Goal: Task Accomplishment & Management: Manage account settings

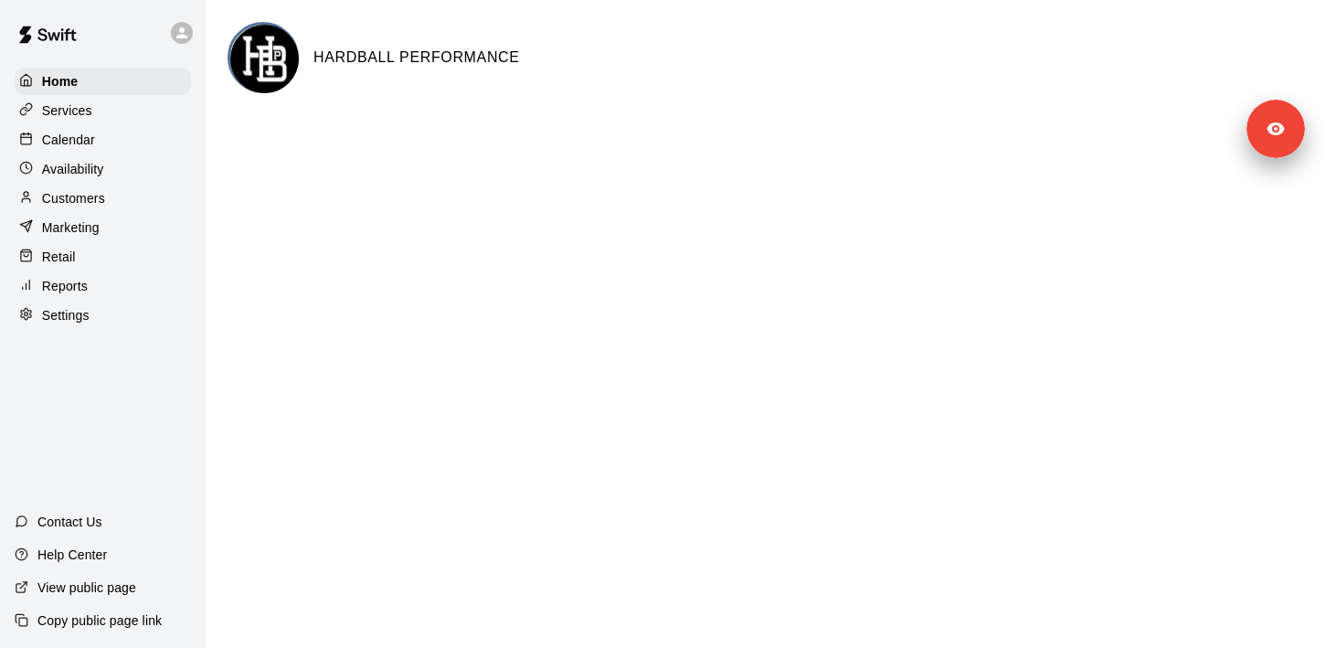
click at [112, 322] on div "Settings" at bounding box center [103, 315] width 176 height 27
select select "**"
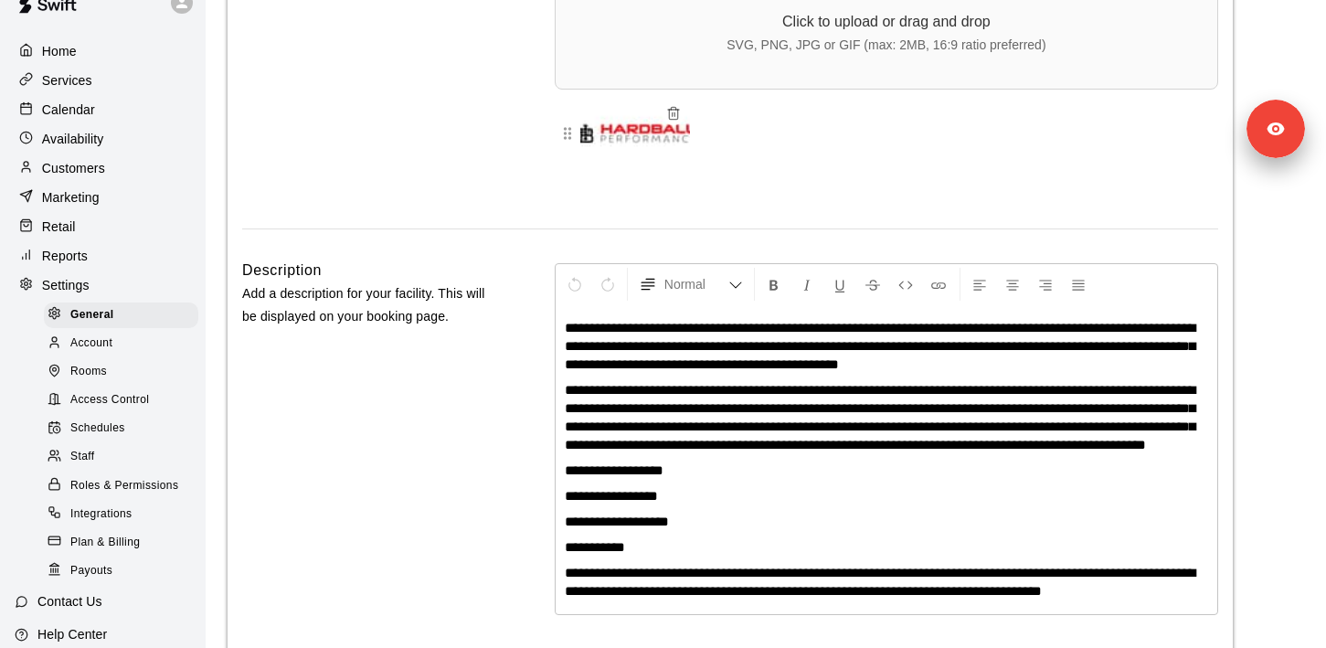
scroll to position [33, 0]
click at [143, 399] on span "Access Control" at bounding box center [109, 397] width 79 height 18
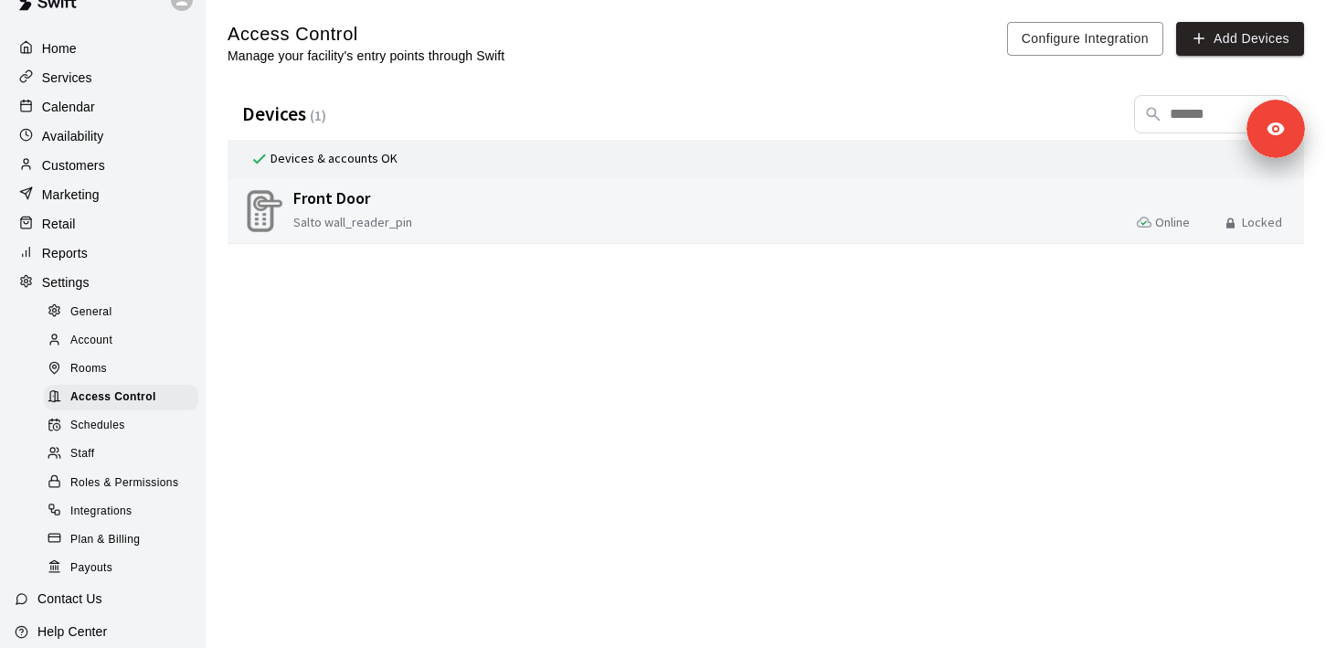
click at [369, 215] on span "Salto wall_reader_pin" at bounding box center [380, 222] width 174 height 17
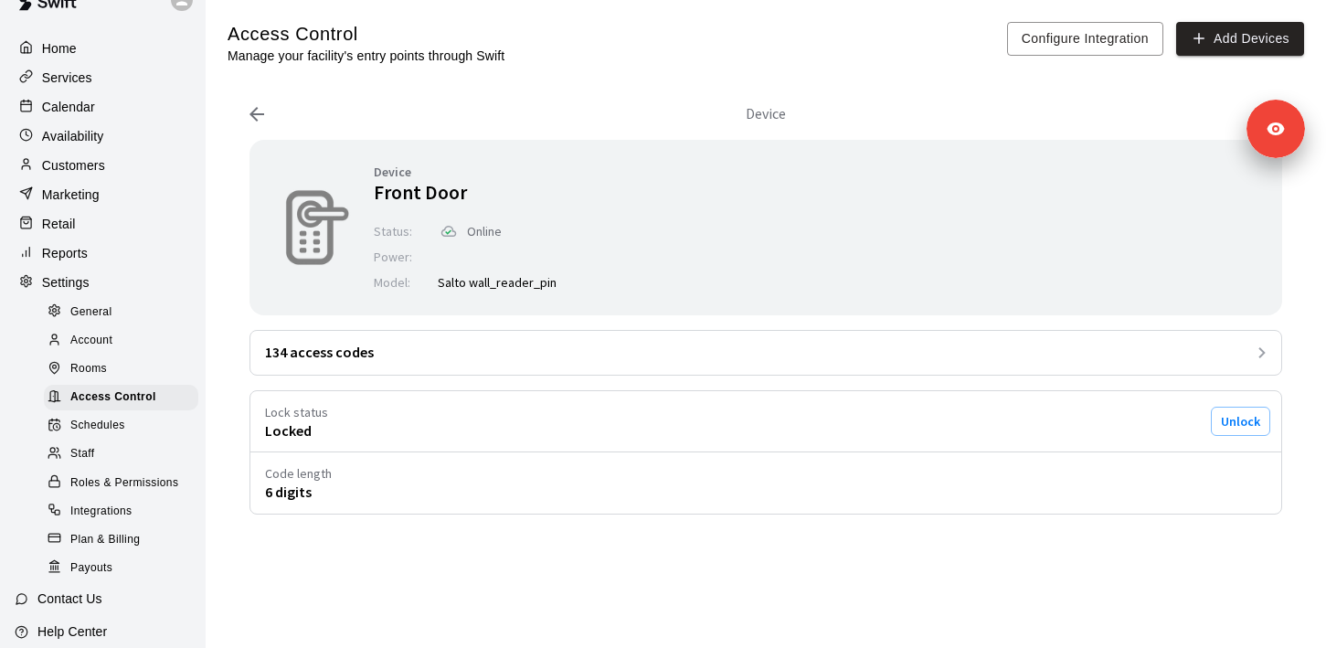
click at [644, 349] on div "134 access codes" at bounding box center [765, 353] width 1031 height 44
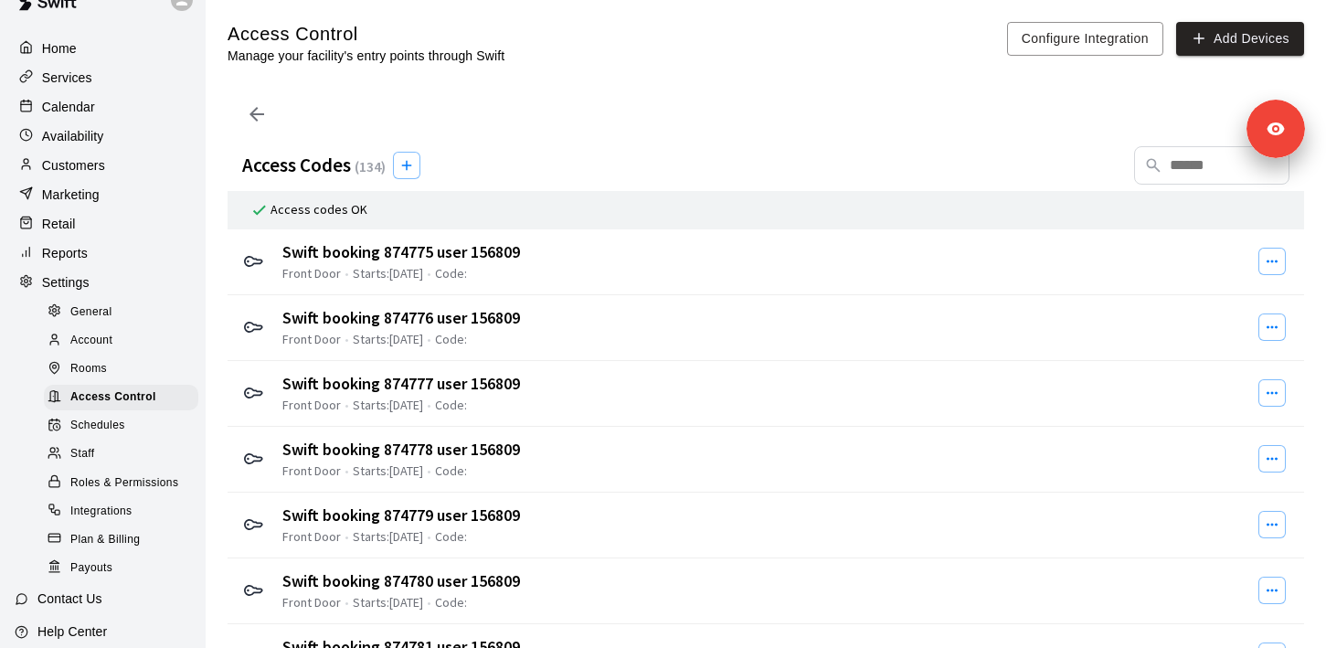
click at [270, 112] on div at bounding box center [765, 114] width 1047 height 51
click at [1110, 37] on button "Configure Integration" at bounding box center [1085, 39] width 156 height 34
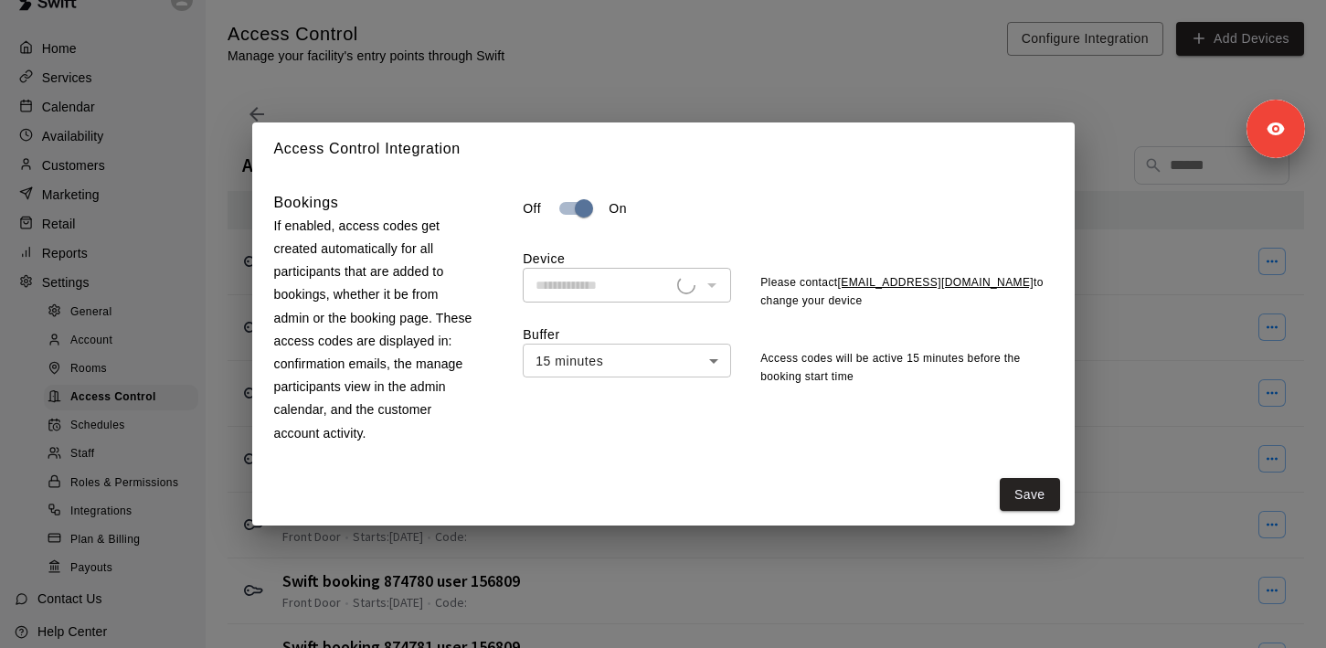
type input "**********"
click at [819, 93] on div "**********" at bounding box center [663, 324] width 1326 height 648
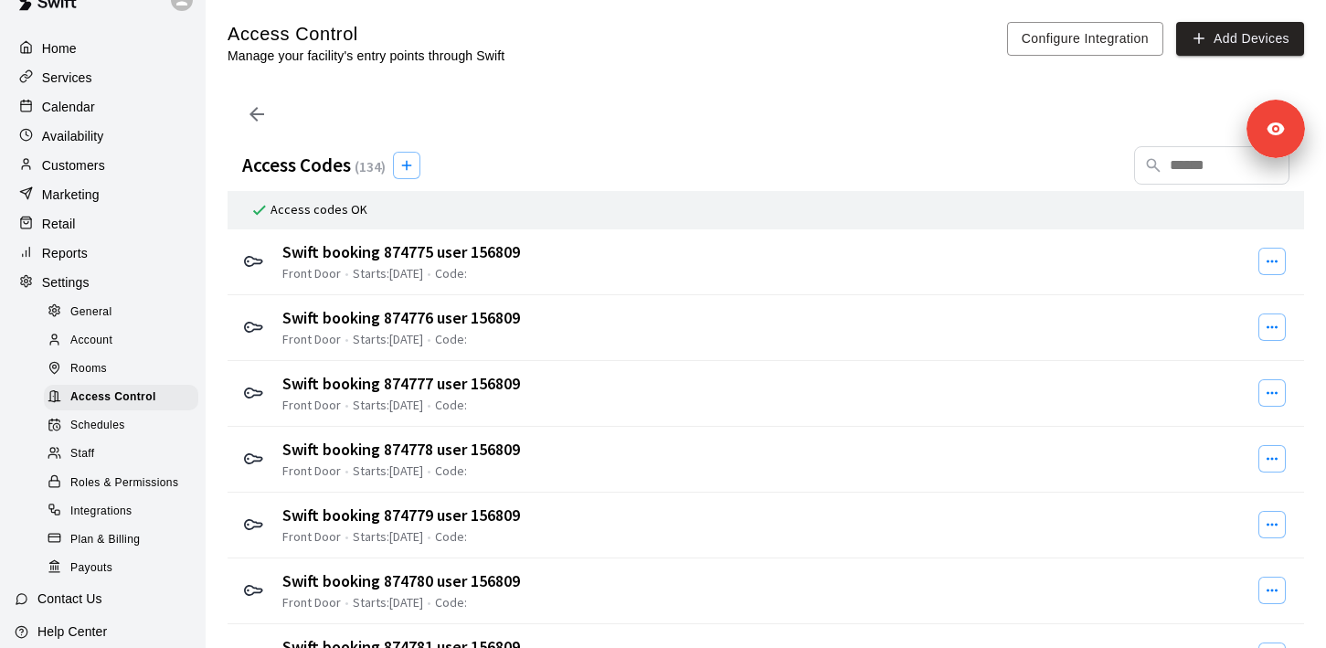
click at [268, 115] on div at bounding box center [765, 114] width 1047 height 51
click at [257, 114] on icon at bounding box center [256, 114] width 15 height 15
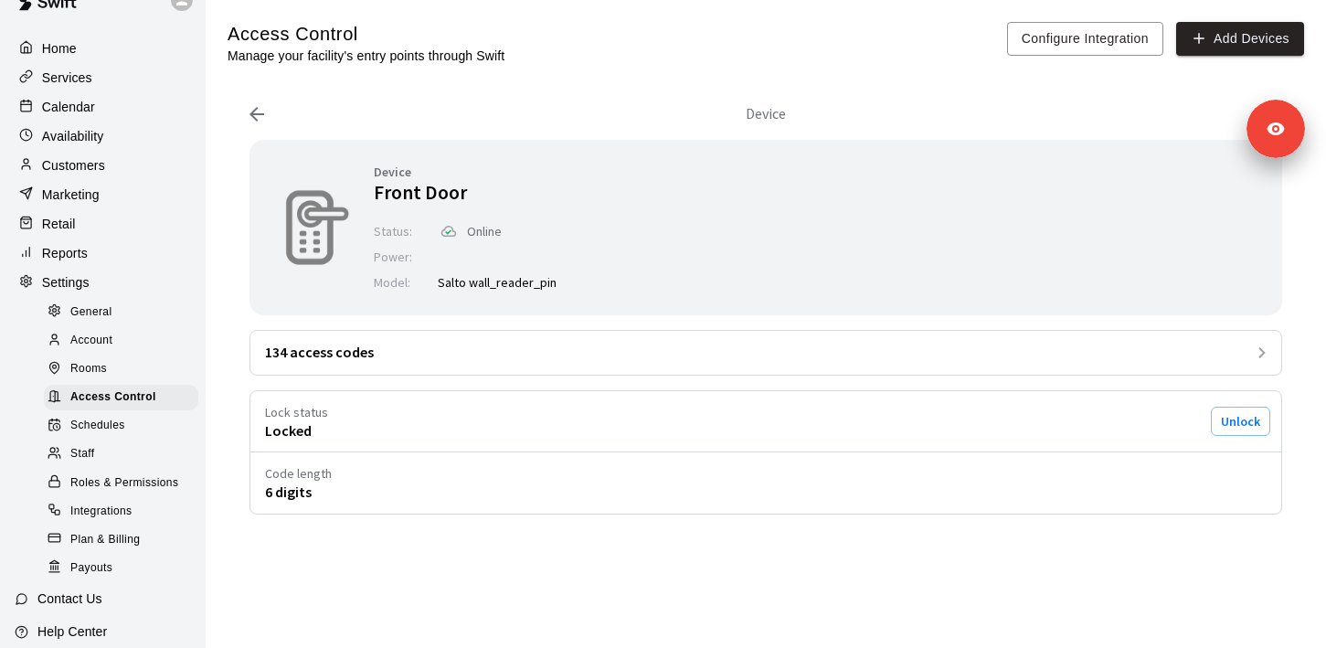
click at [79, 90] on div "Services" at bounding box center [103, 77] width 176 height 27
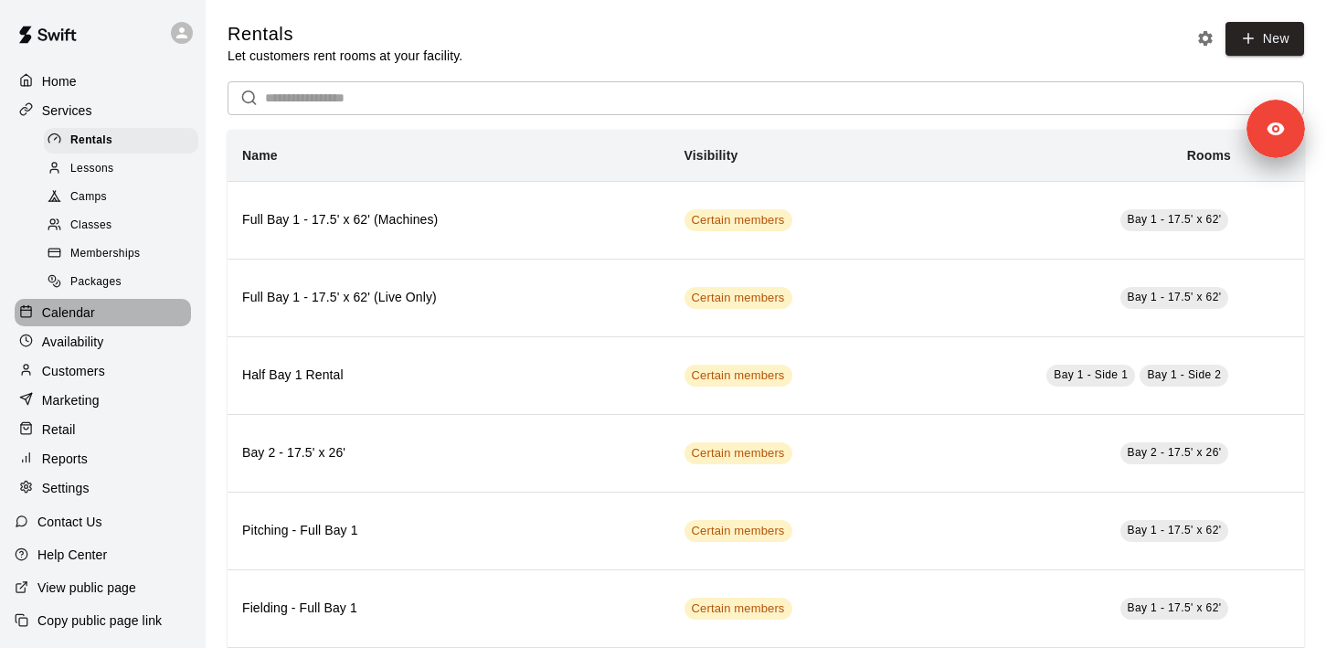
click at [82, 322] on div "Calendar" at bounding box center [103, 312] width 176 height 27
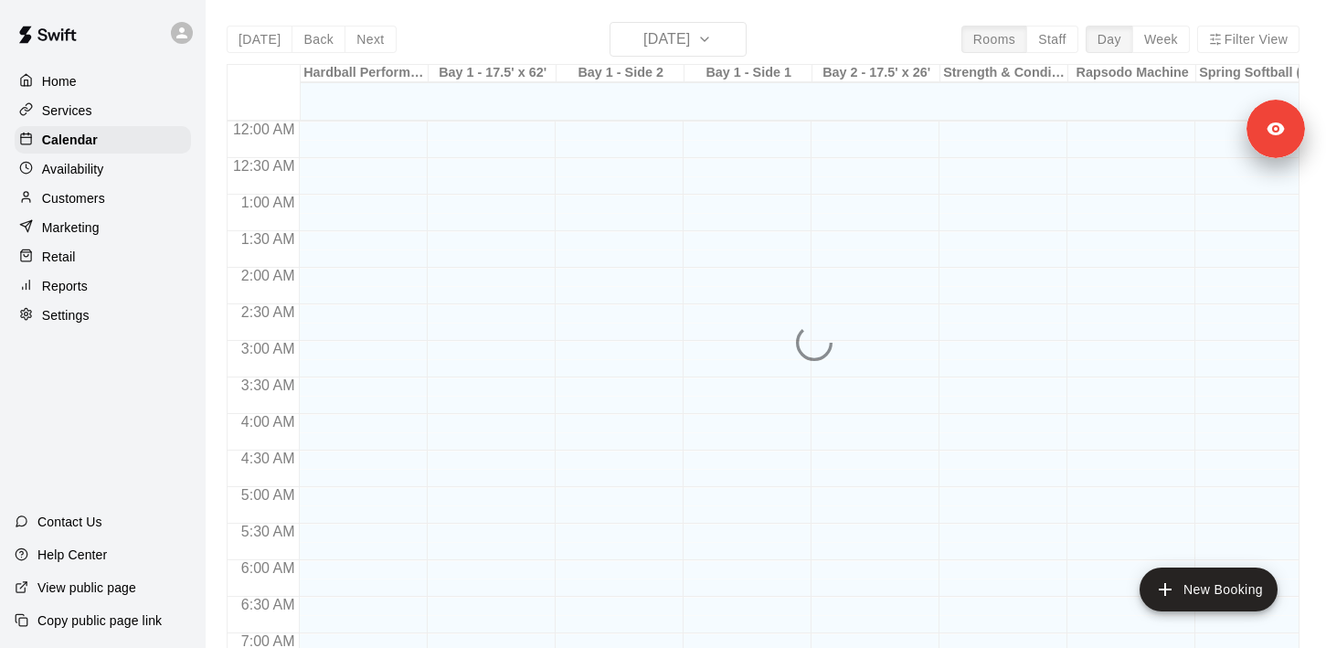
scroll to position [1153, 0]
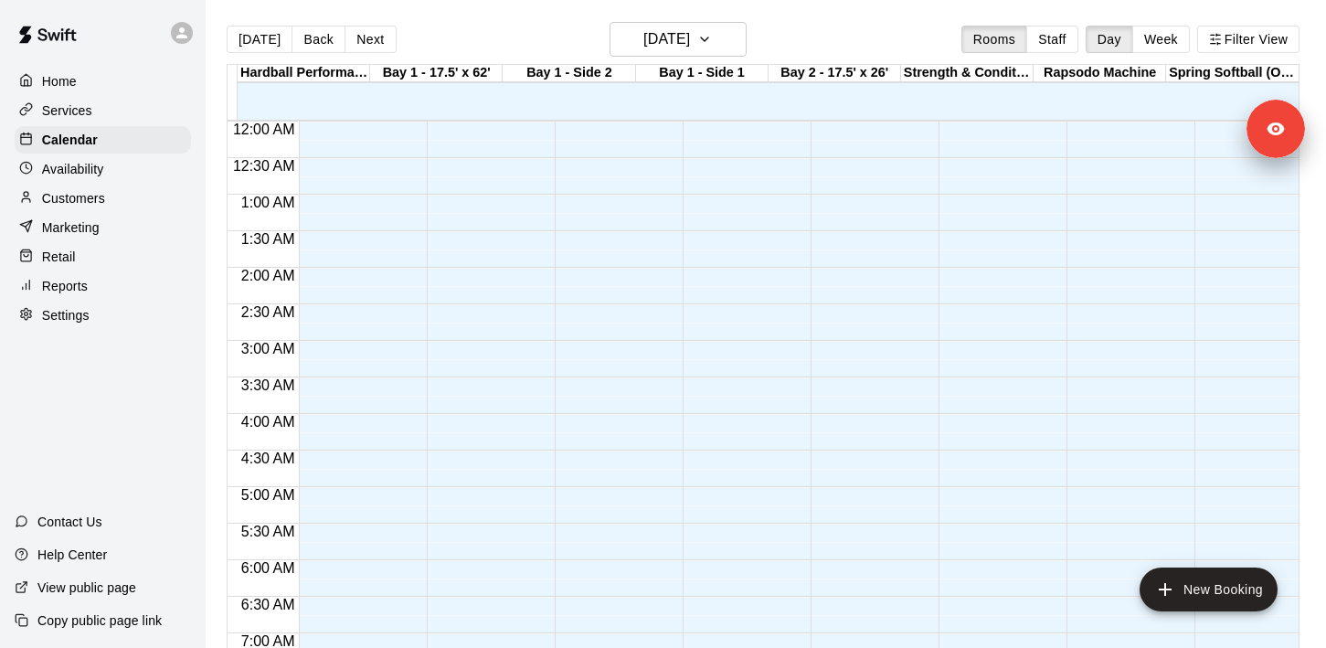
scroll to position [1153, 0]
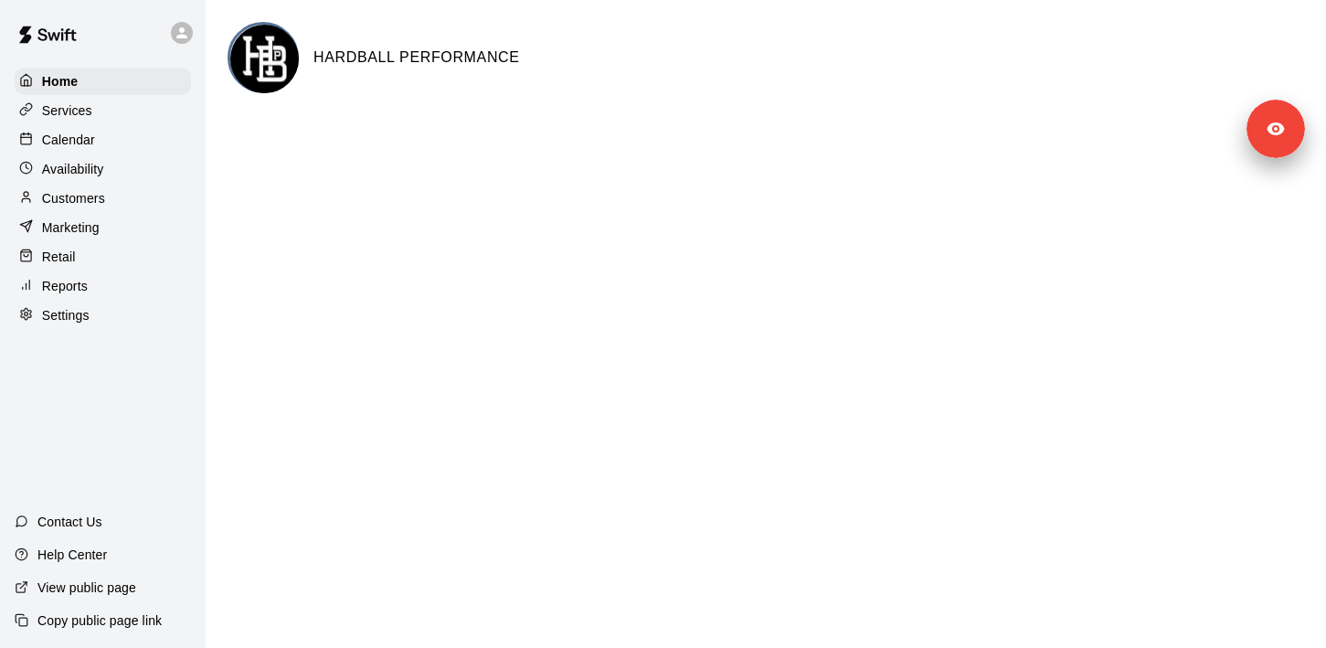
click at [87, 146] on p "Calendar" at bounding box center [68, 140] width 53 height 18
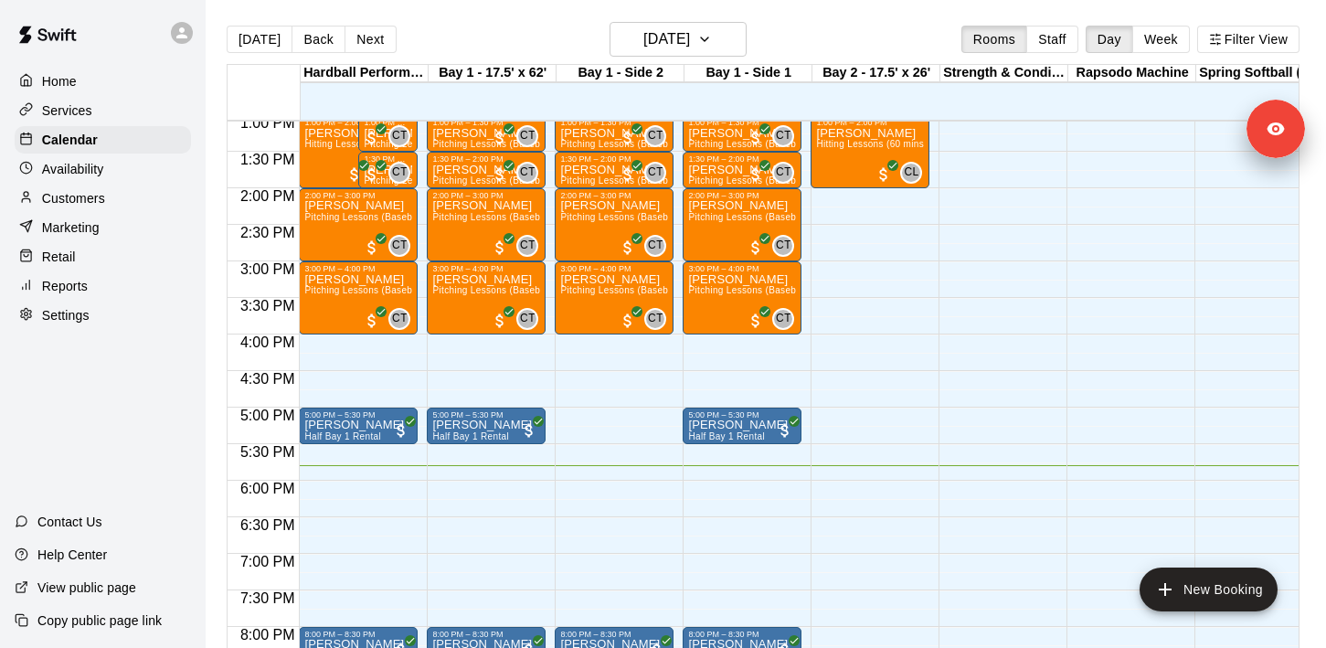
scroll to position [940, 0]
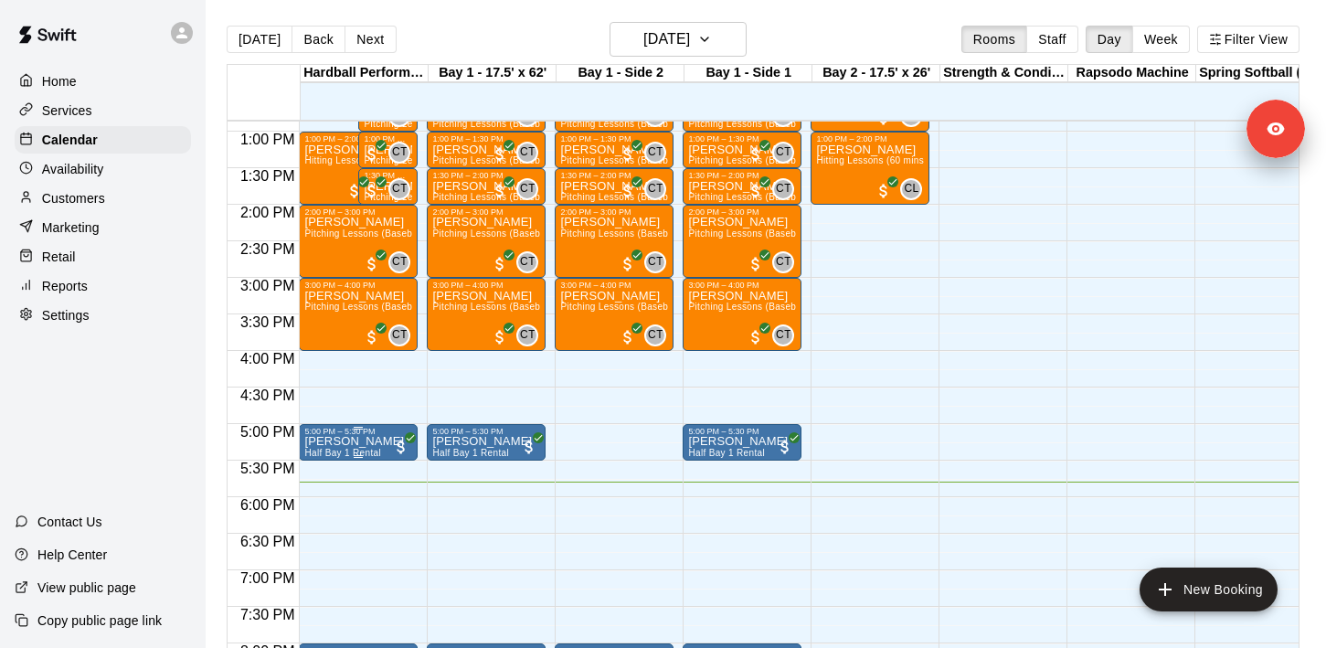
click at [355, 441] on p "[PERSON_NAME]" at bounding box center [354, 441] width 100 height 0
click at [322, 451] on icon "edit" at bounding box center [323, 461] width 22 height 22
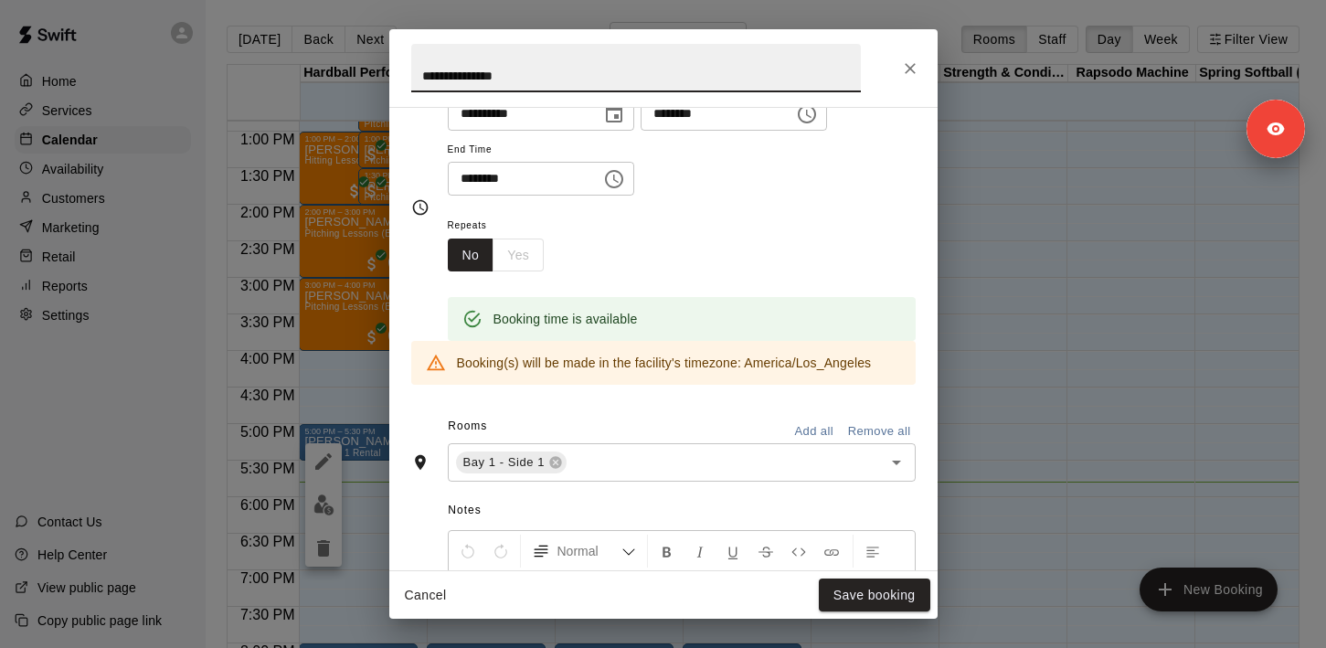
scroll to position [0, 0]
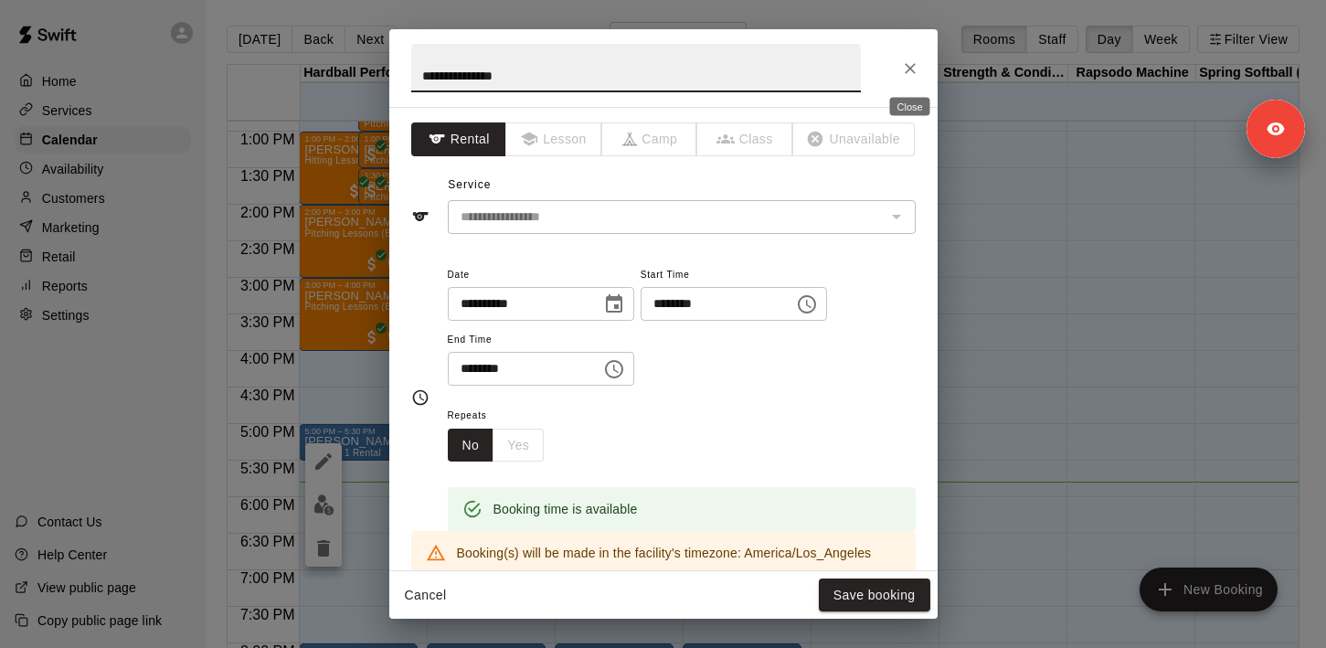
click at [910, 63] on icon "Close" at bounding box center [910, 68] width 18 height 18
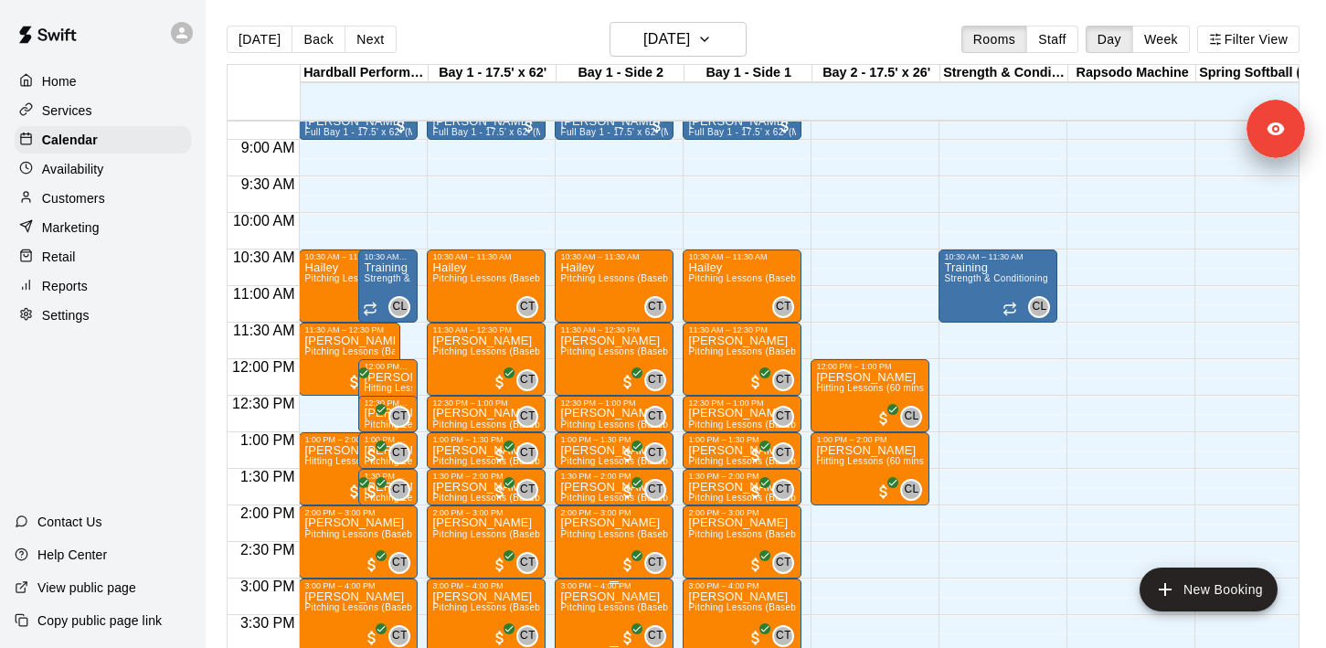
scroll to position [518, 0]
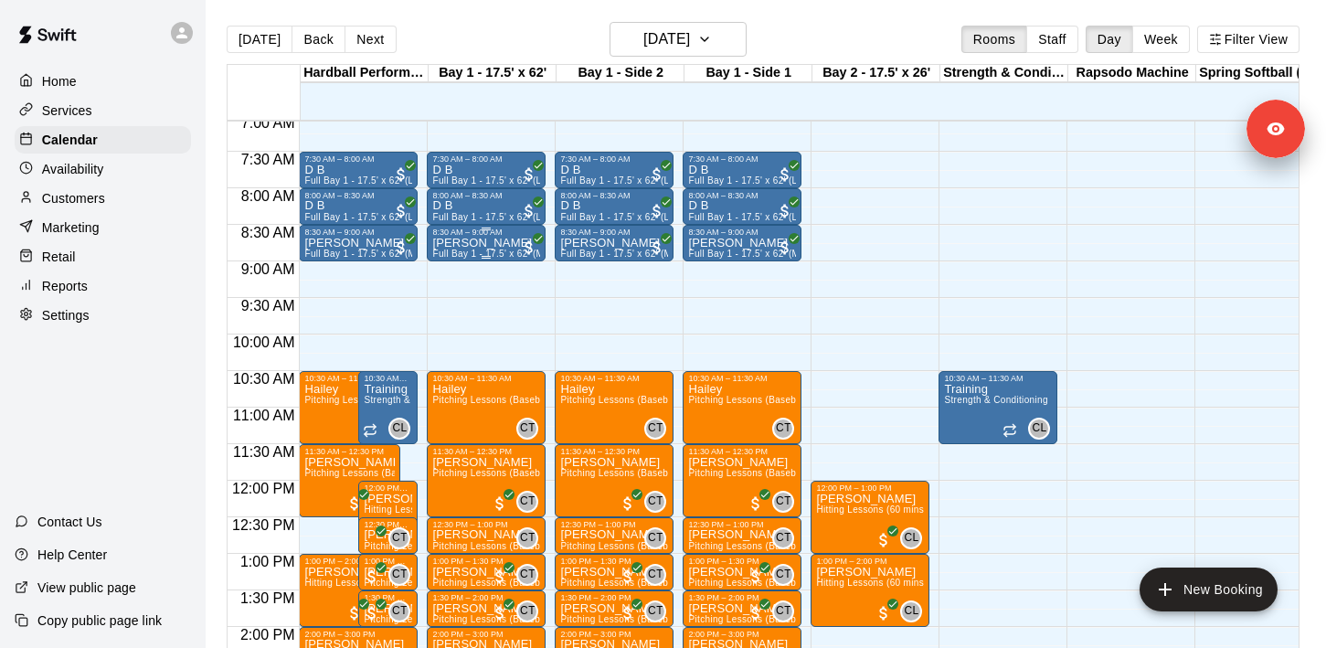
click at [493, 250] on span "Full Bay 1 - 17.5' x 62' (Machines)" at bounding box center [506, 254] width 148 height 10
click at [462, 267] on button "edit" at bounding box center [451, 268] width 37 height 37
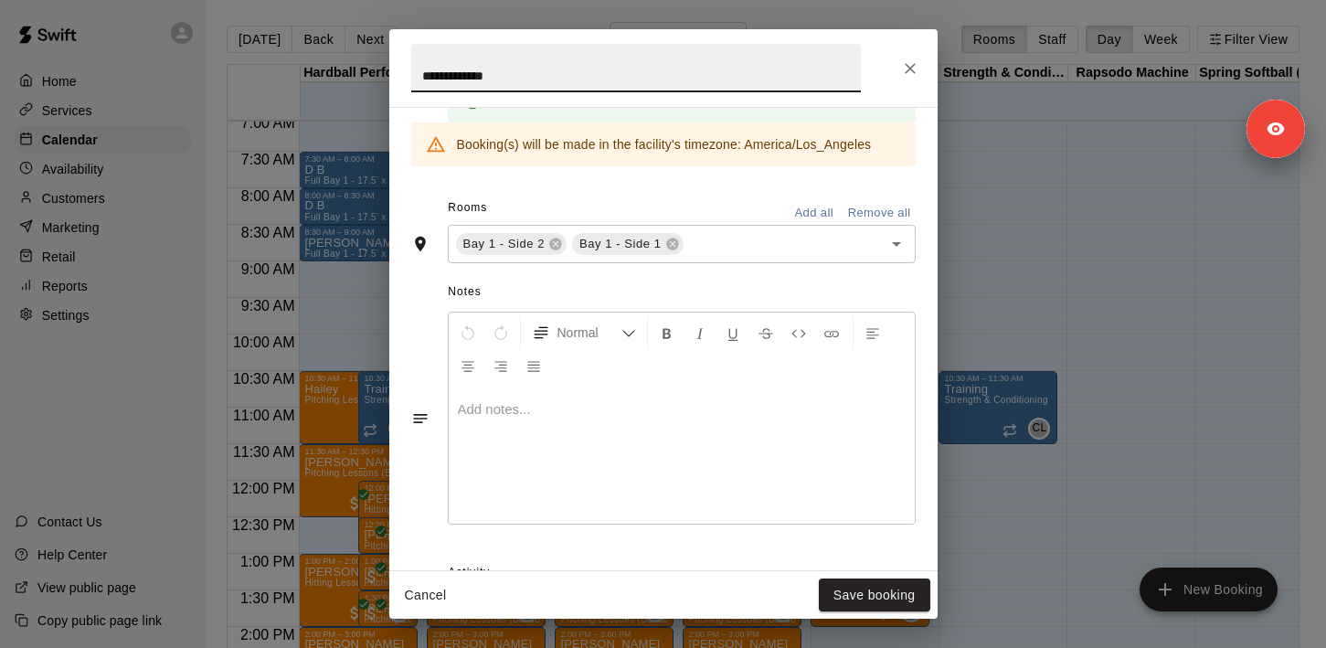
scroll to position [568, 0]
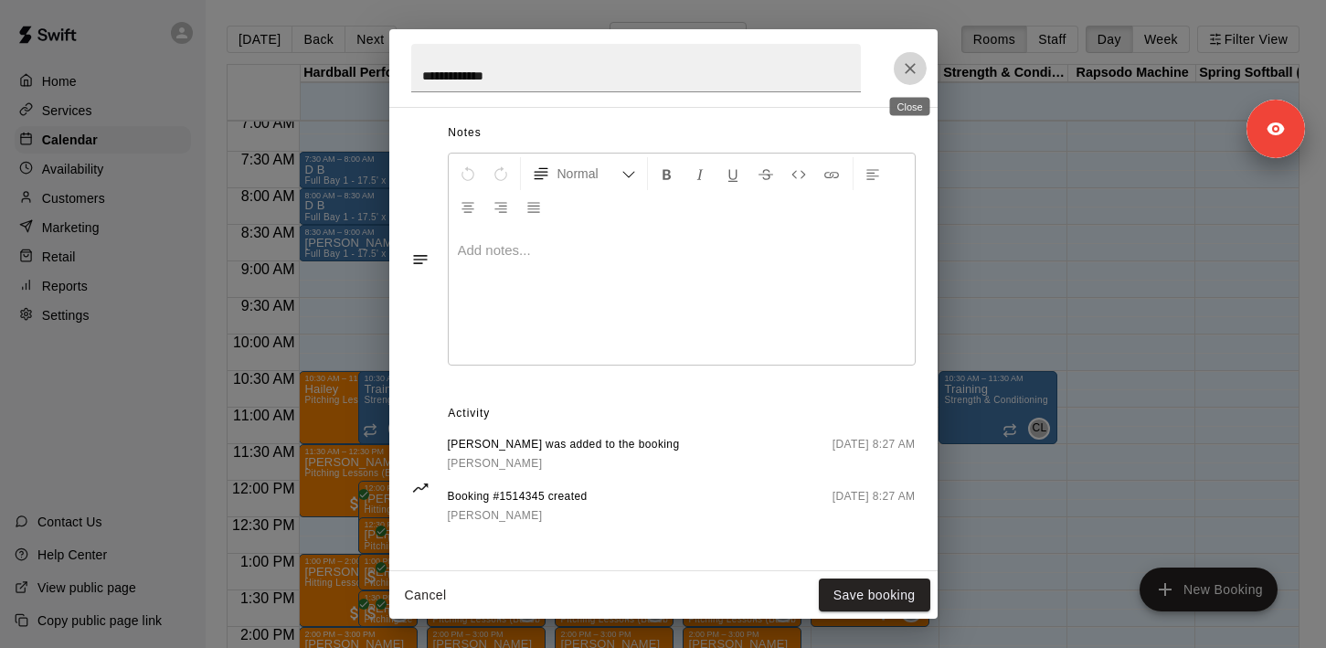
click at [901, 65] on icon "Close" at bounding box center [910, 68] width 18 height 18
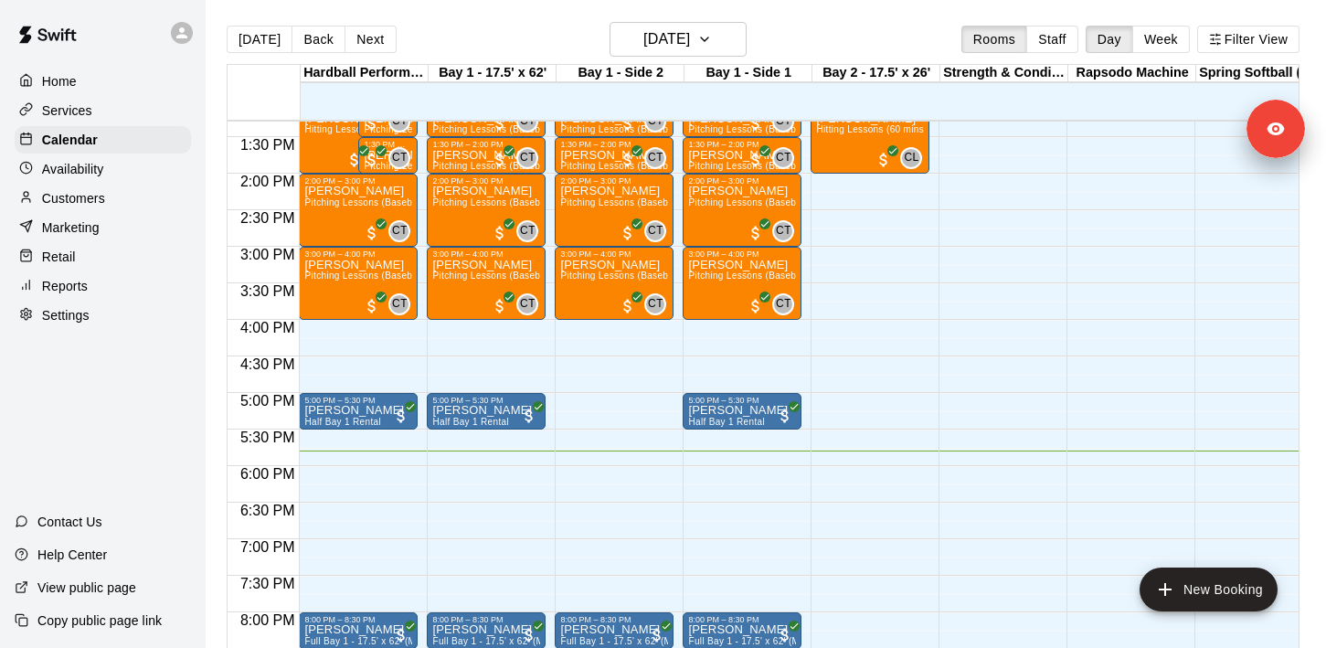
scroll to position [977, 0]
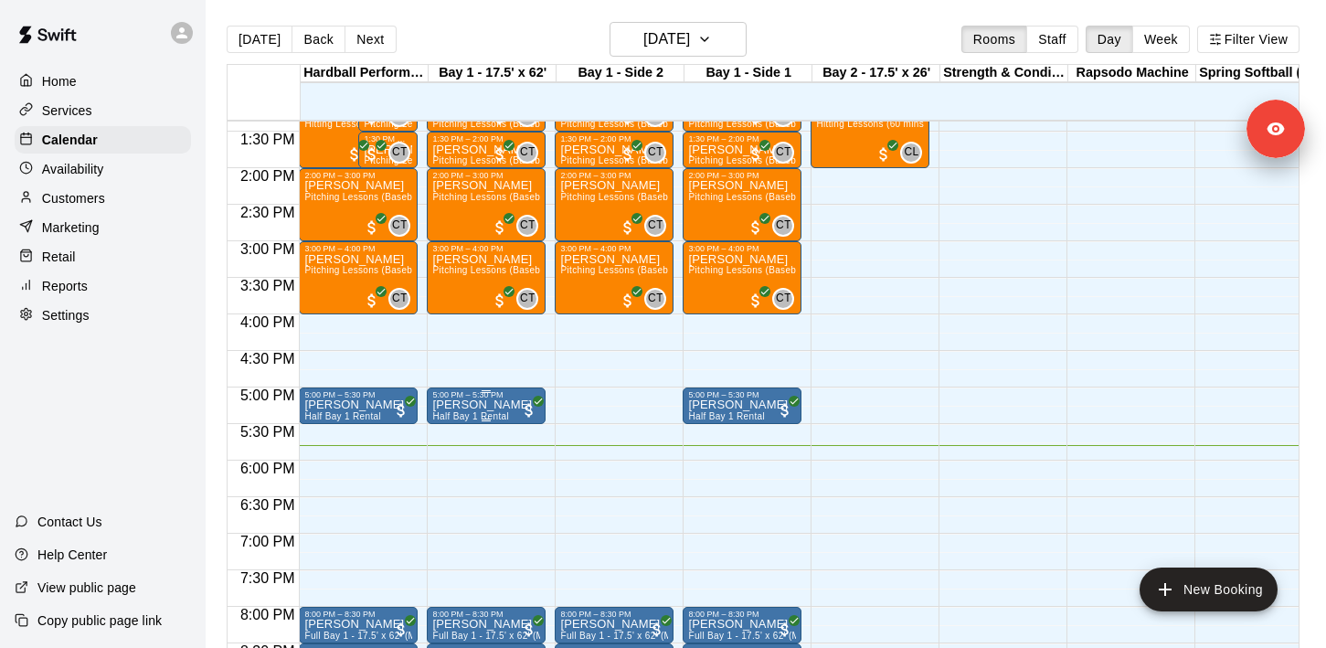
click at [449, 424] on icon "edit" at bounding box center [451, 419] width 16 height 16
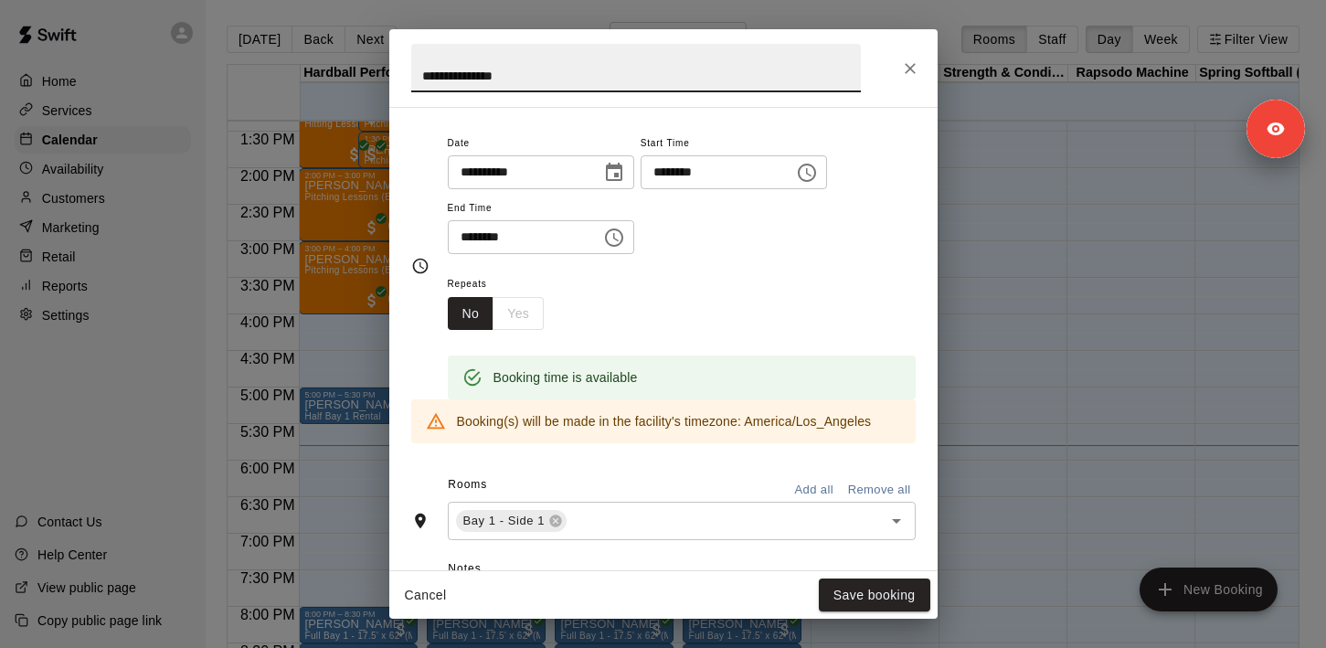
scroll to position [144, 0]
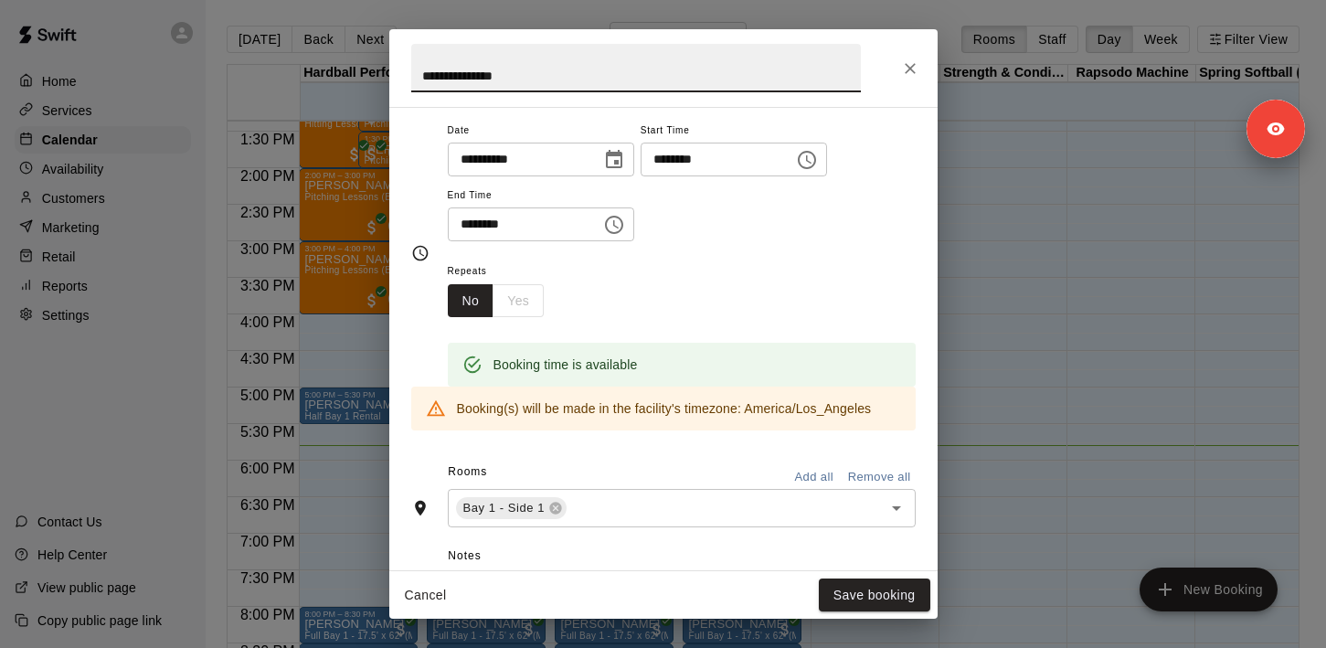
click at [902, 73] on icon "Close" at bounding box center [910, 68] width 18 height 18
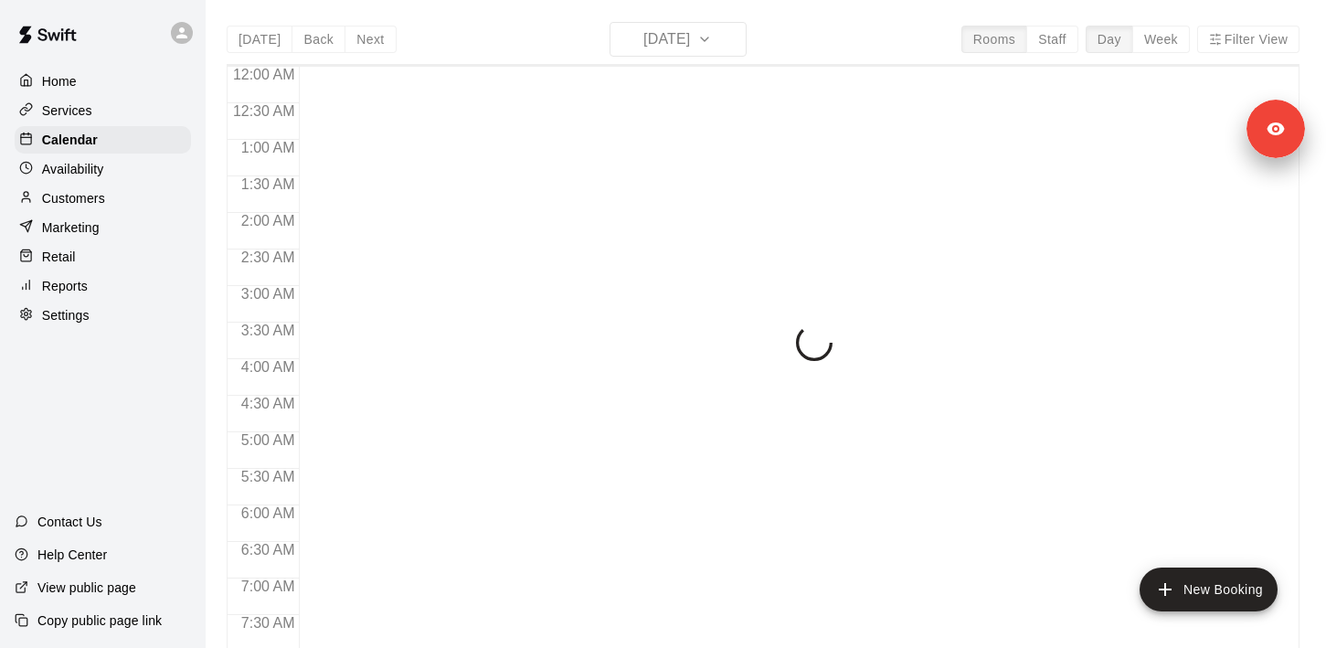
scroll to position [1153, 0]
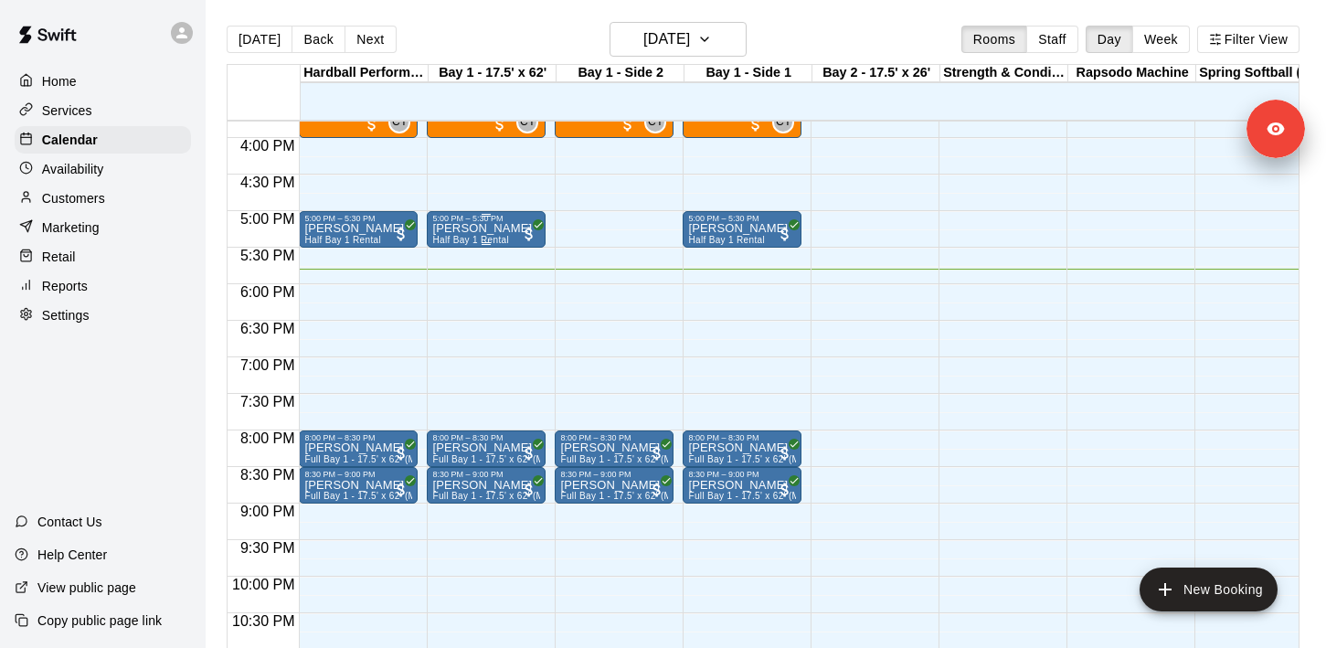
click at [486, 241] on span "Half Bay 1 Rental" at bounding box center [470, 240] width 76 height 10
click at [458, 249] on icon "edit" at bounding box center [451, 255] width 16 height 16
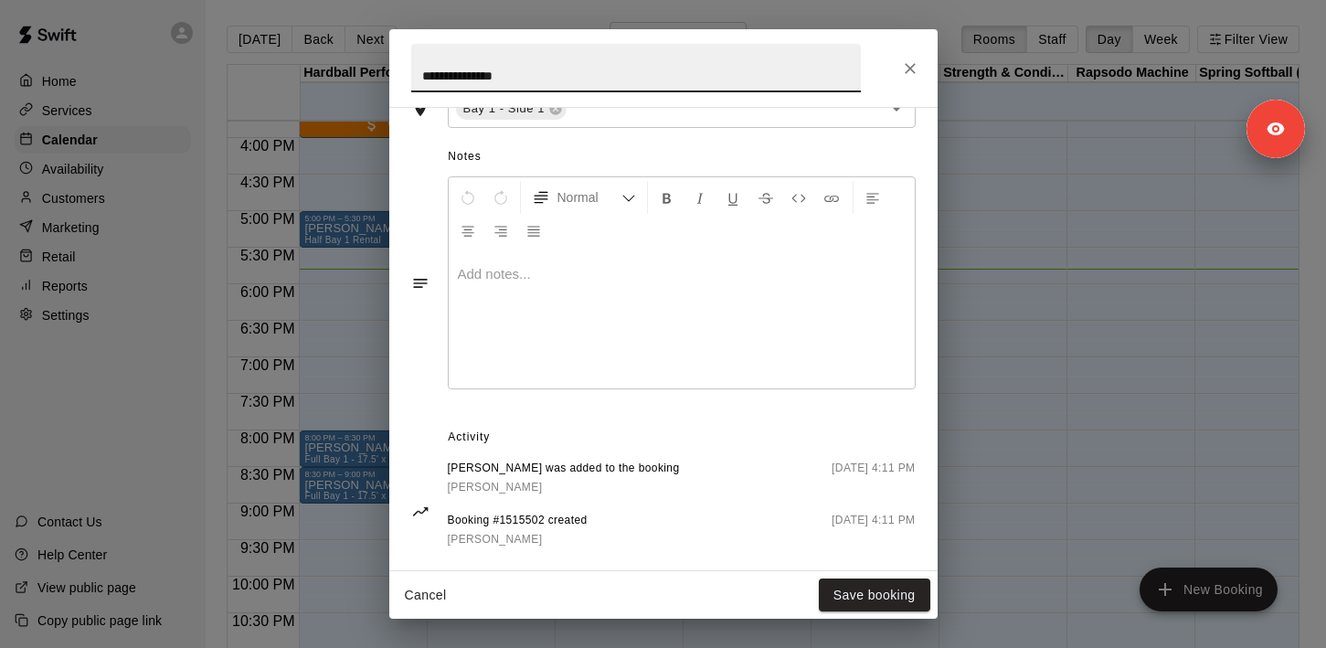
scroll to position [0, 0]
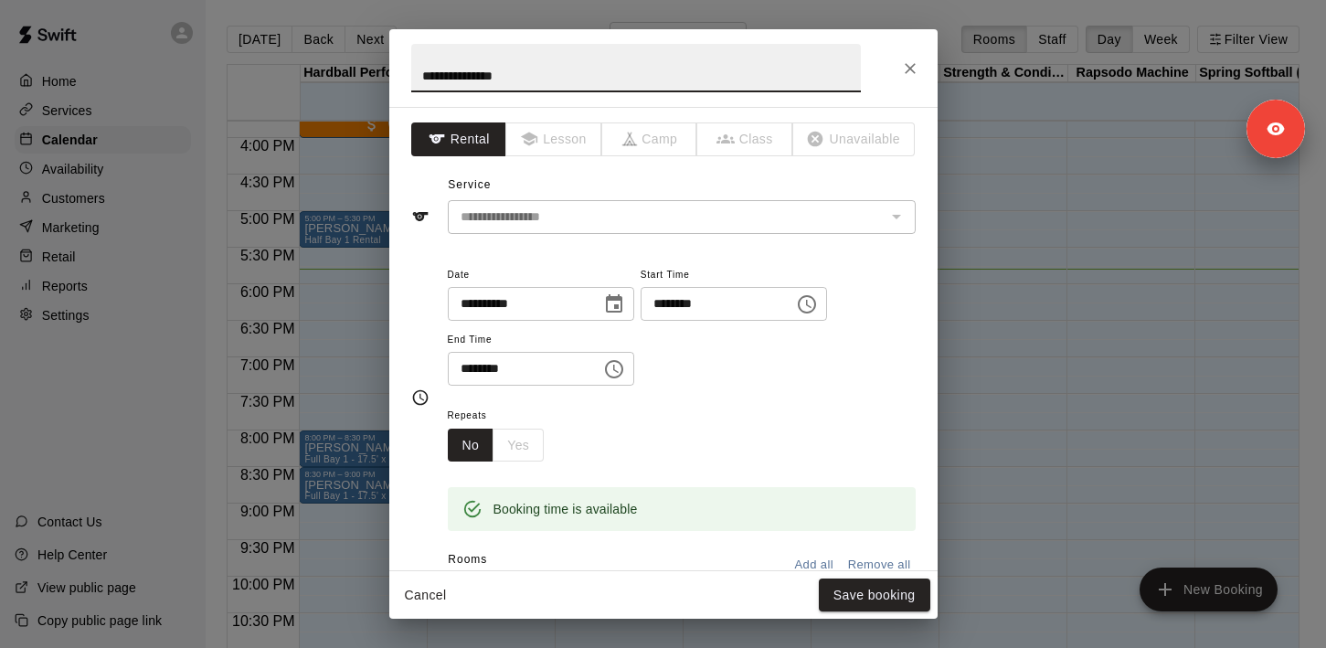
click at [895, 66] on button "Close" at bounding box center [910, 68] width 33 height 33
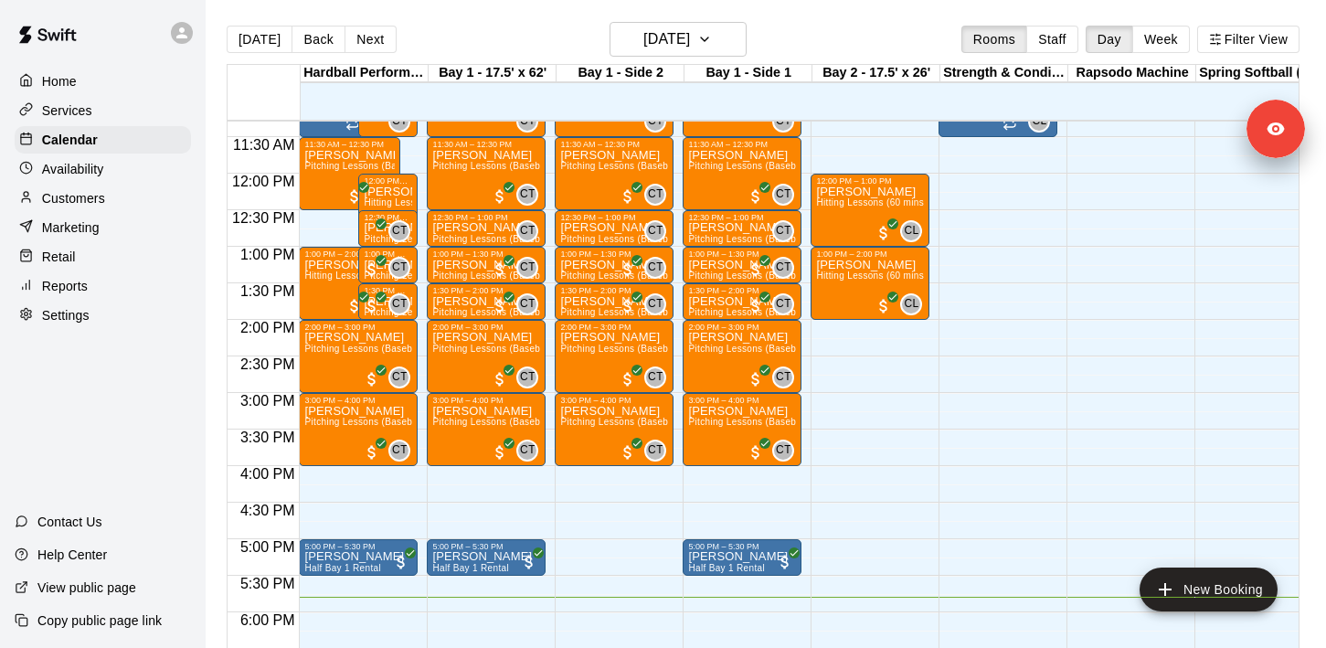
scroll to position [519, 0]
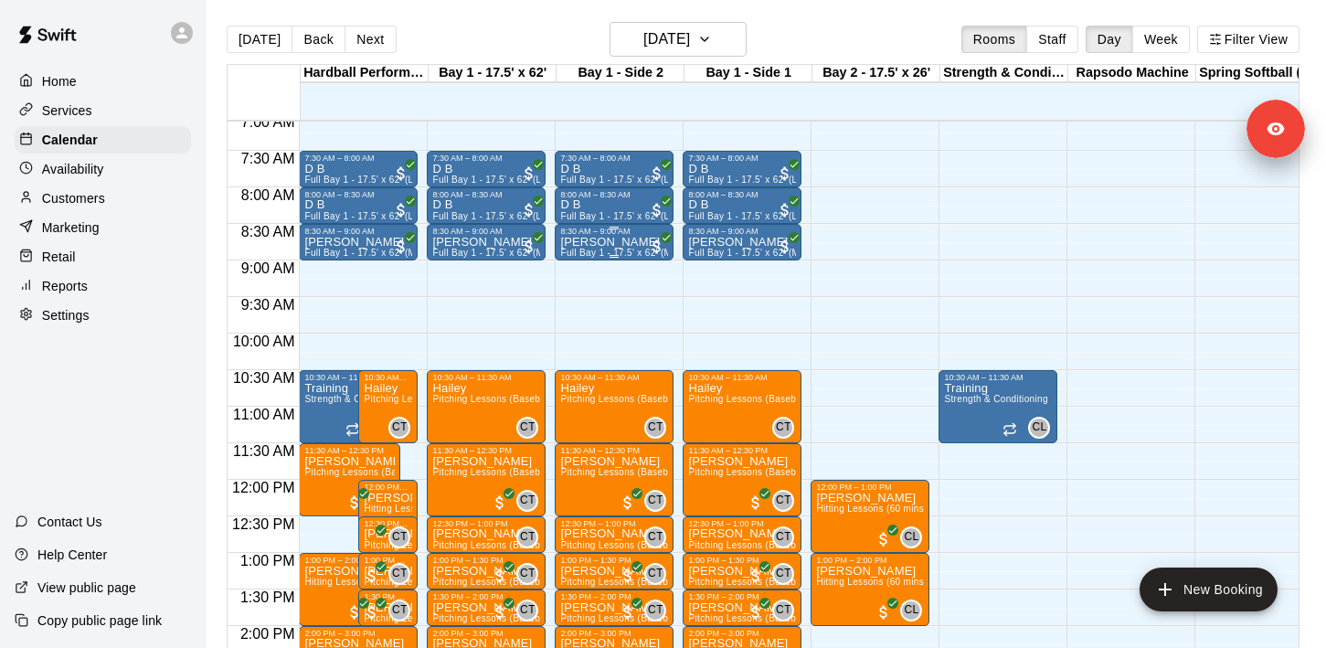
click at [621, 242] on p "[PERSON_NAME]" at bounding box center [614, 242] width 108 height 0
click at [587, 262] on icon "edit" at bounding box center [579, 261] width 22 height 22
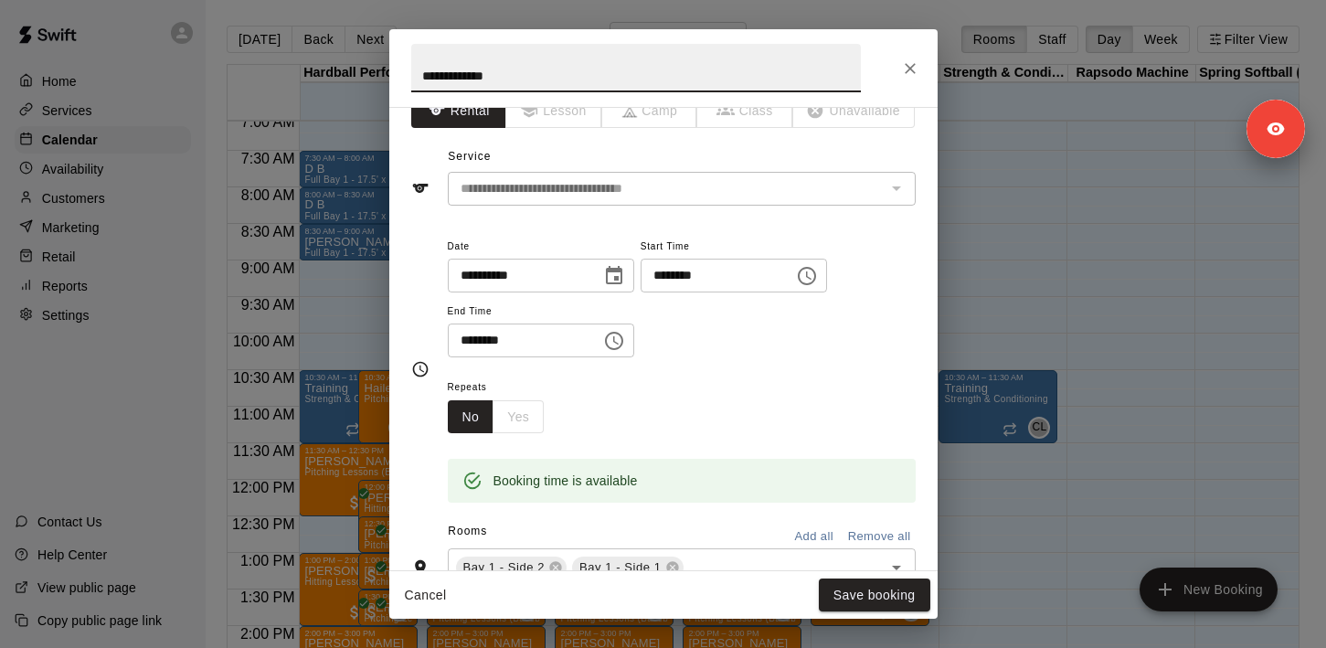
scroll to position [0, 0]
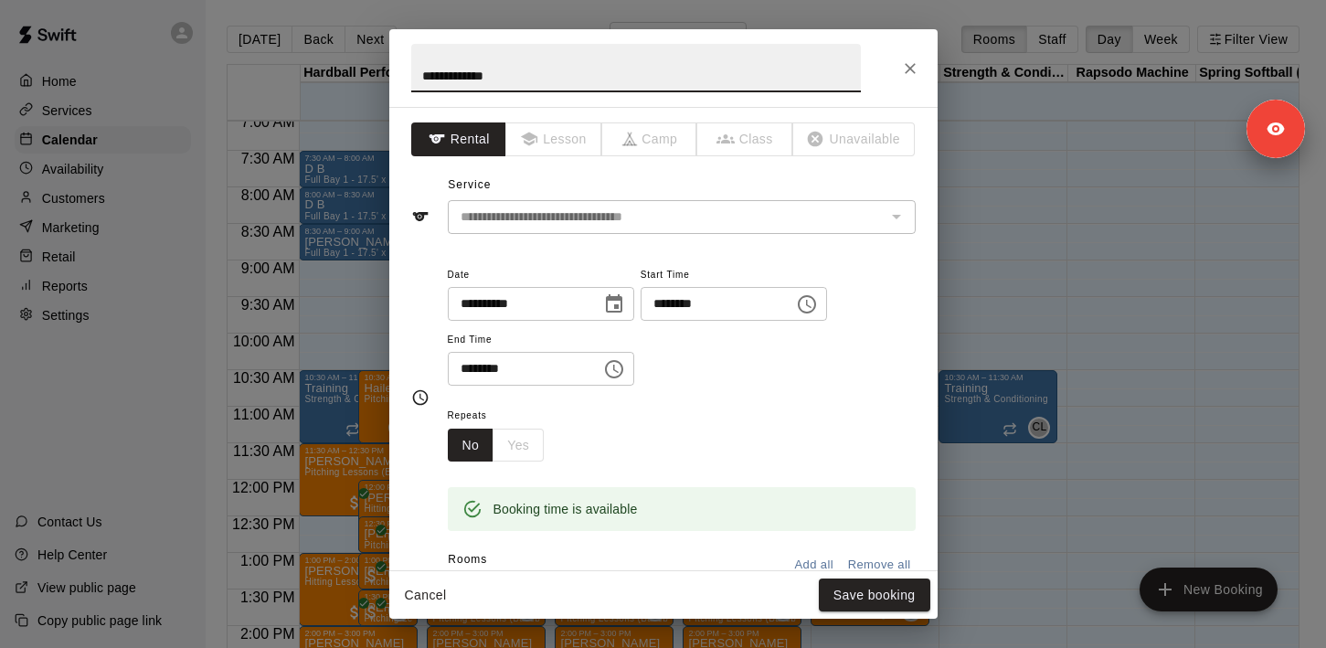
click at [914, 56] on button "Close" at bounding box center [910, 68] width 33 height 33
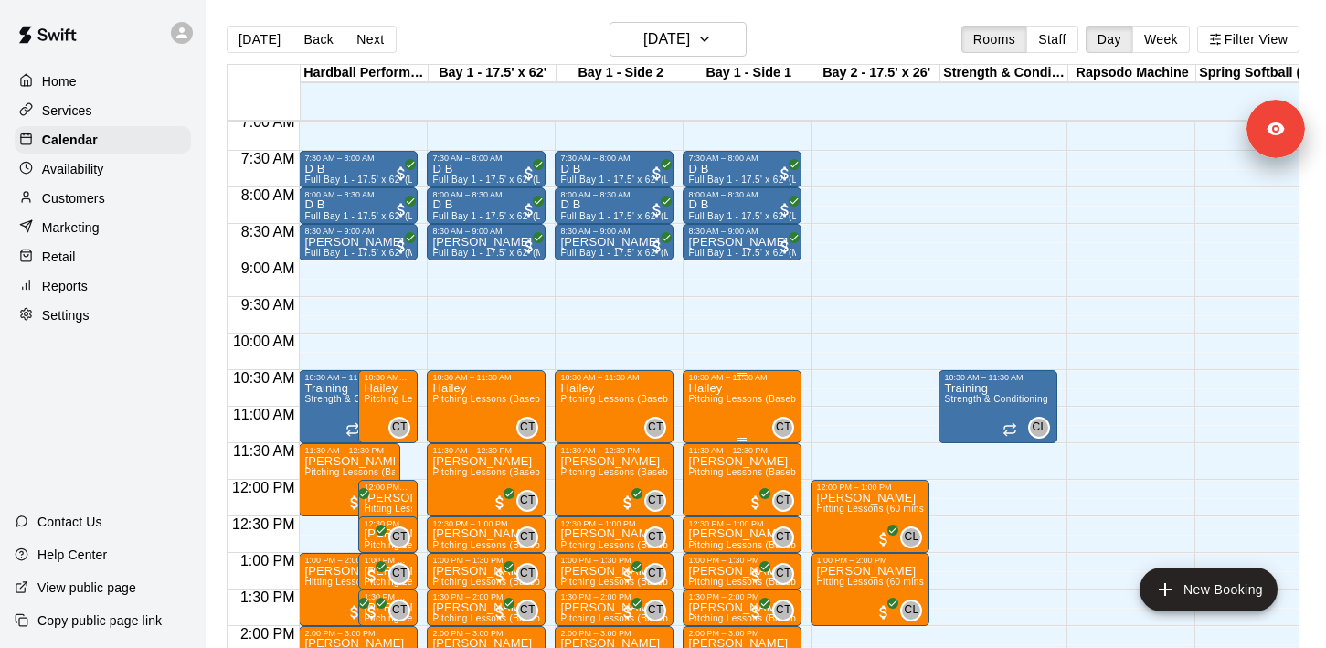
click at [705, 408] on icon "edit" at bounding box center [707, 402] width 22 height 22
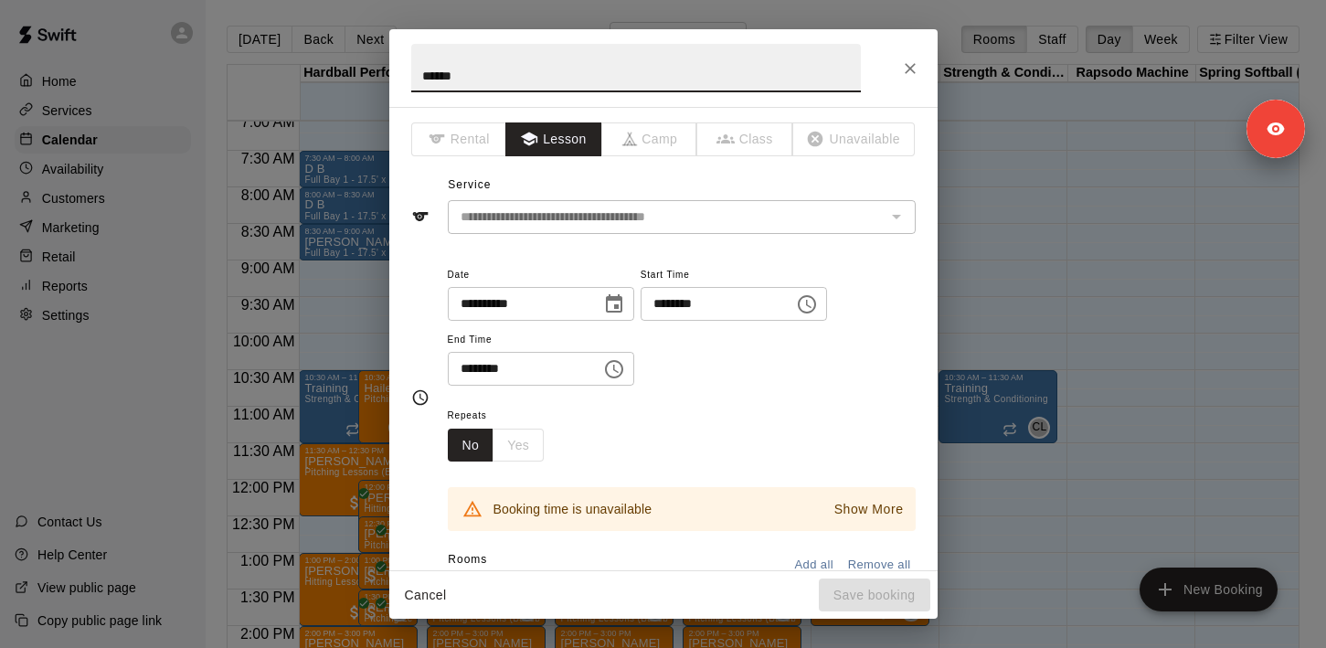
scroll to position [512, 0]
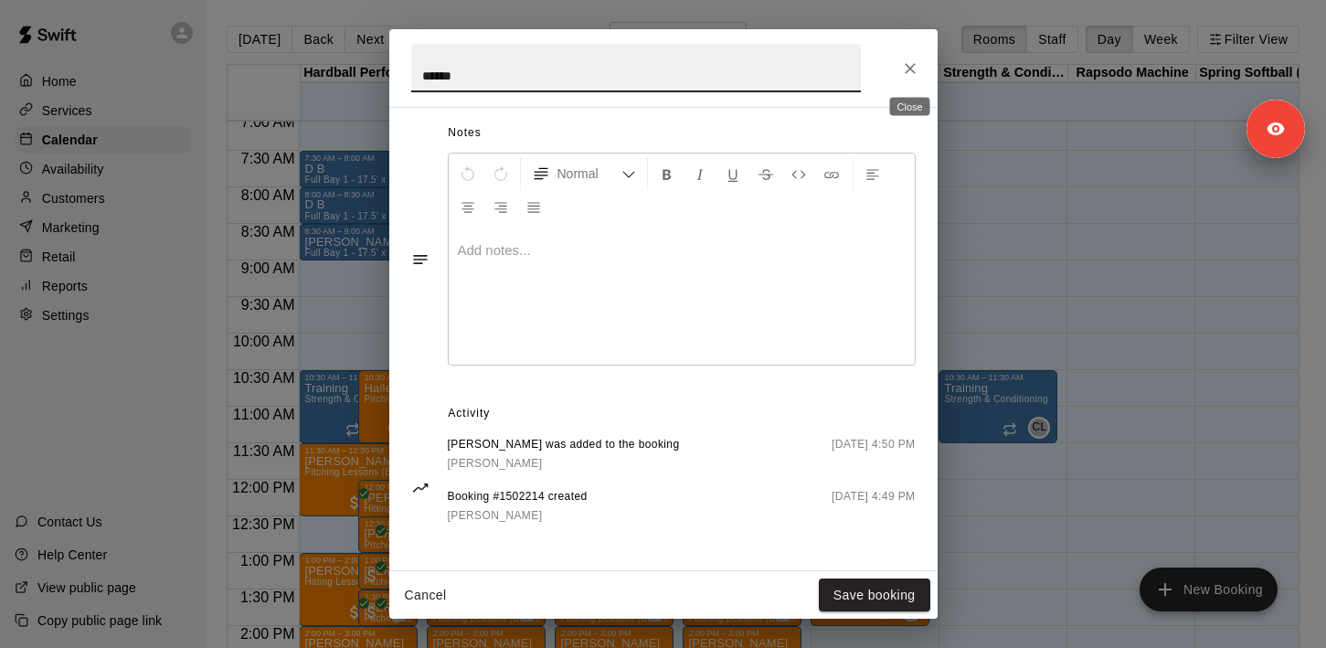
click at [906, 70] on icon "Close" at bounding box center [910, 68] width 11 height 11
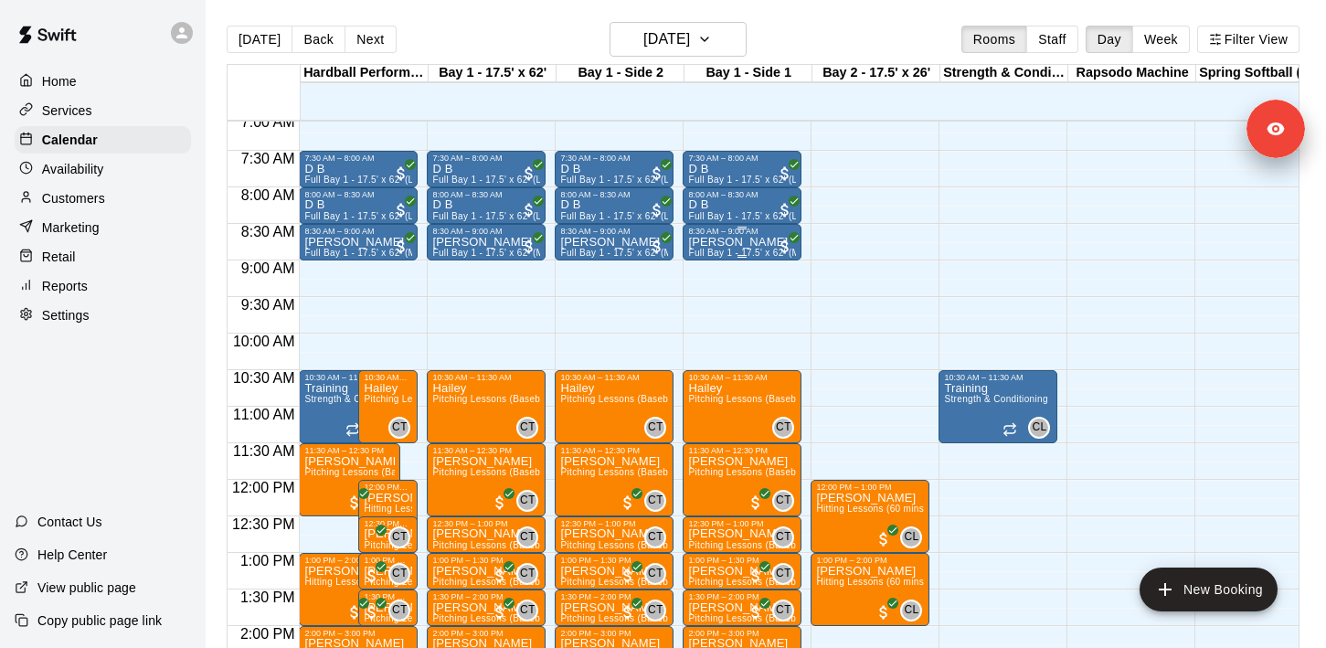
click at [752, 242] on p "[PERSON_NAME]" at bounding box center [742, 242] width 108 height 0
click at [709, 246] on button "edit" at bounding box center [707, 261] width 37 height 37
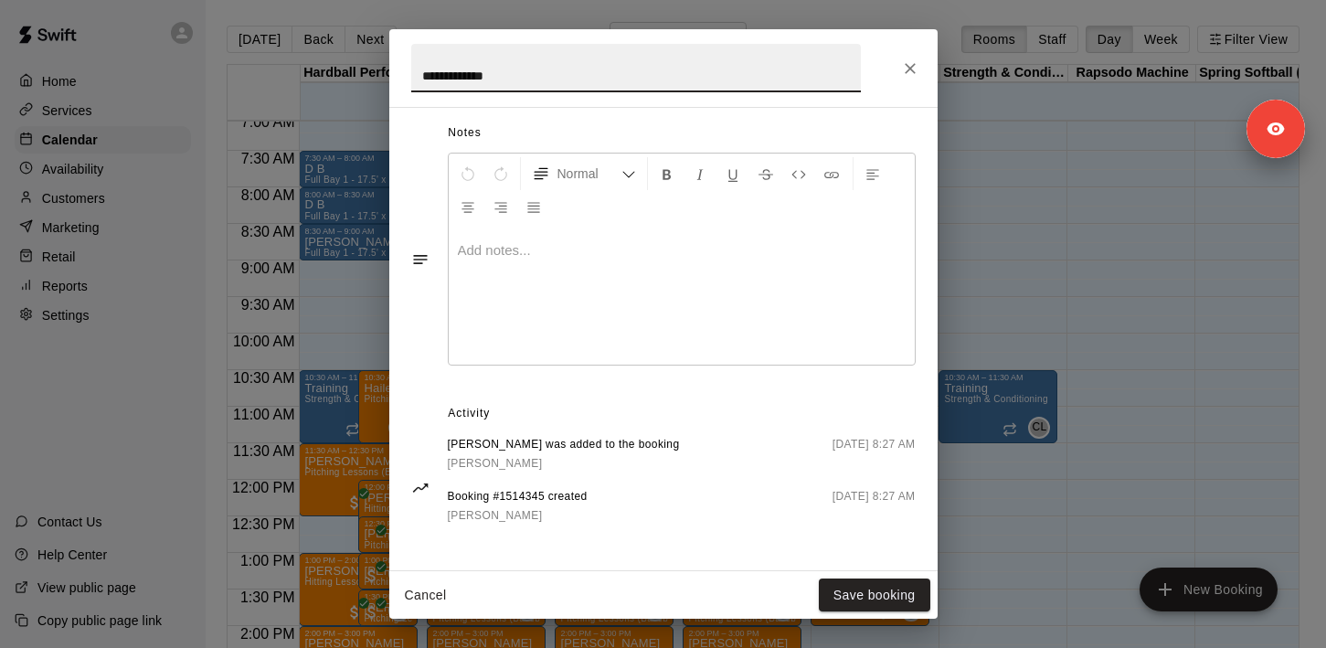
click at [905, 85] on div "**********" at bounding box center [663, 68] width 548 height 78
click at [905, 69] on icon "Close" at bounding box center [910, 68] width 18 height 18
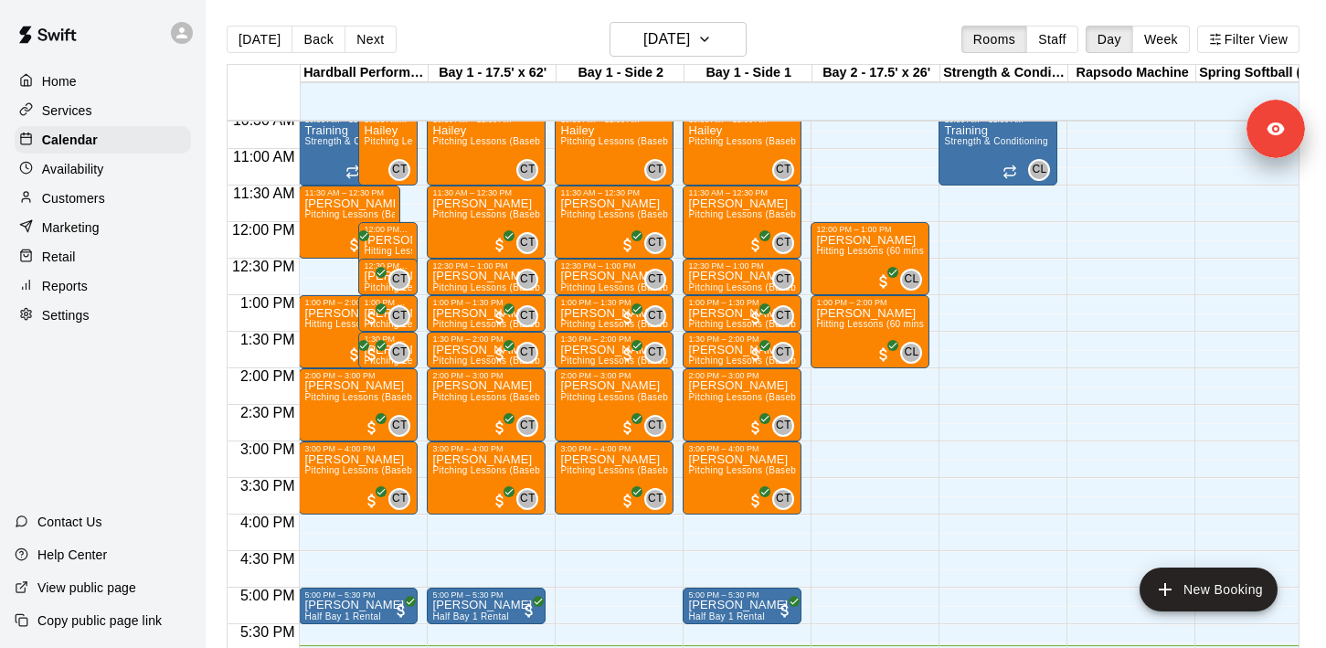
scroll to position [953, 0]
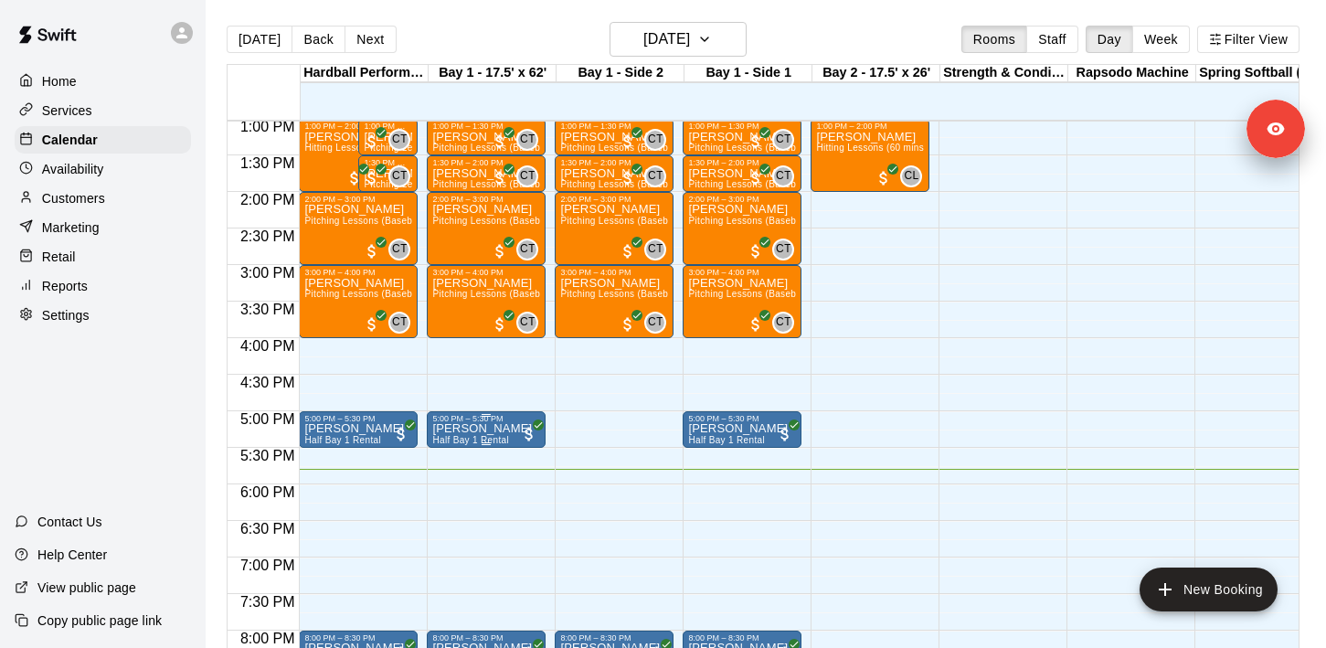
click at [484, 429] on p "[PERSON_NAME]" at bounding box center [482, 429] width 100 height 0
click at [442, 440] on icon "edit" at bounding box center [451, 449] width 22 height 22
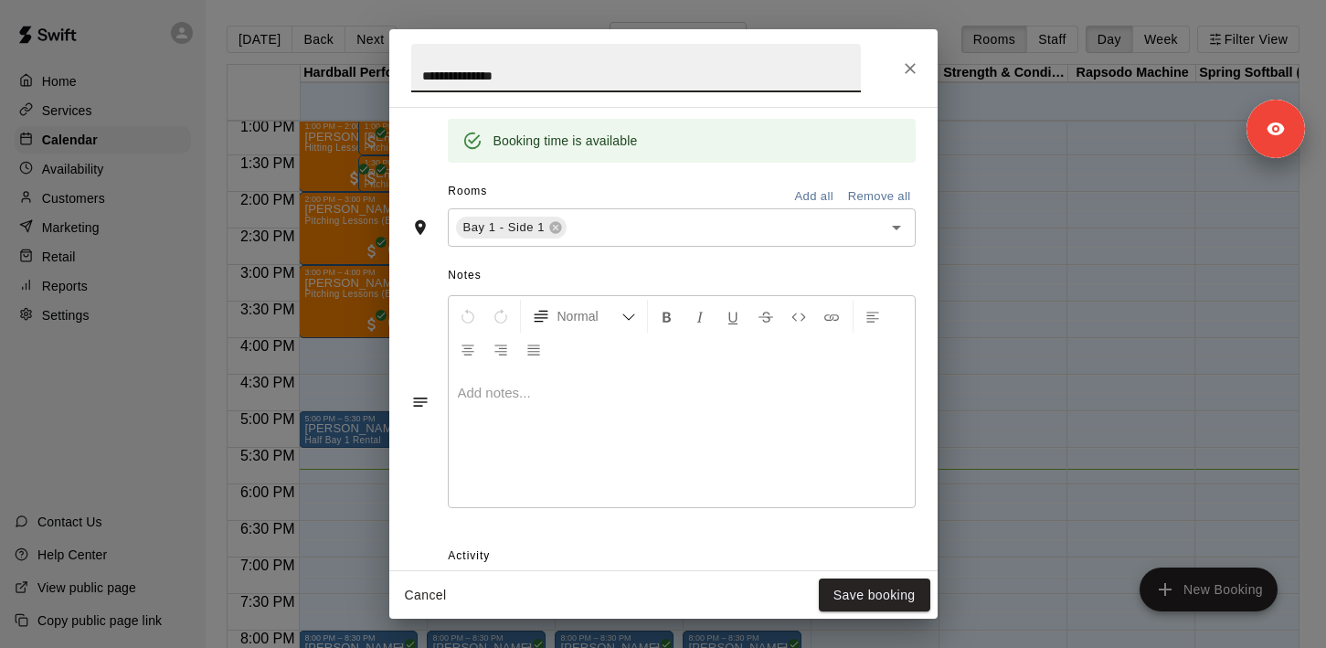
scroll to position [512, 0]
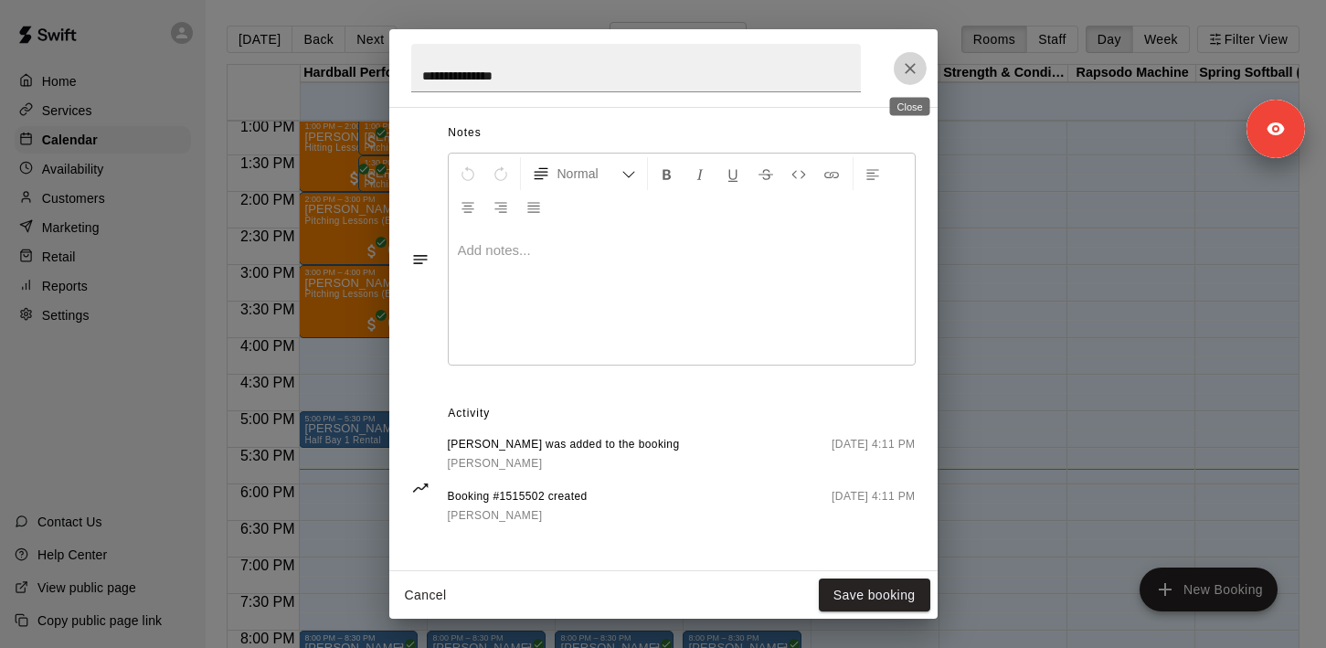
click at [914, 69] on icon "Close" at bounding box center [910, 68] width 18 height 18
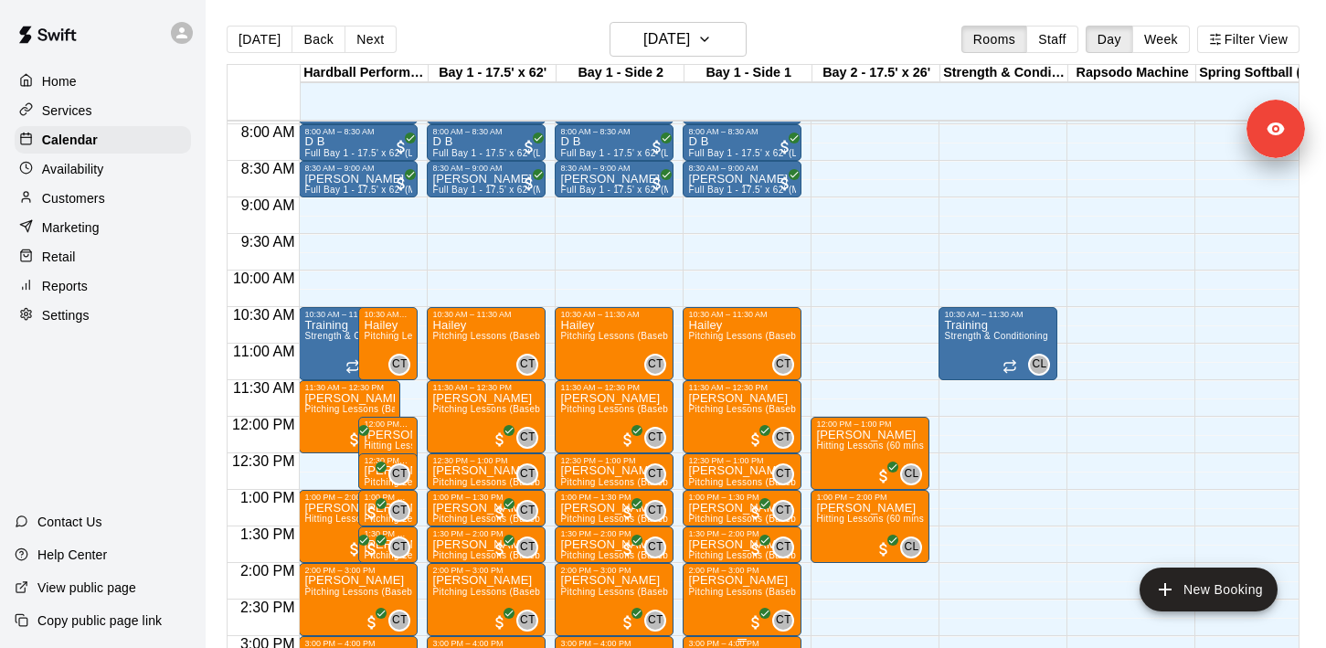
scroll to position [451, 0]
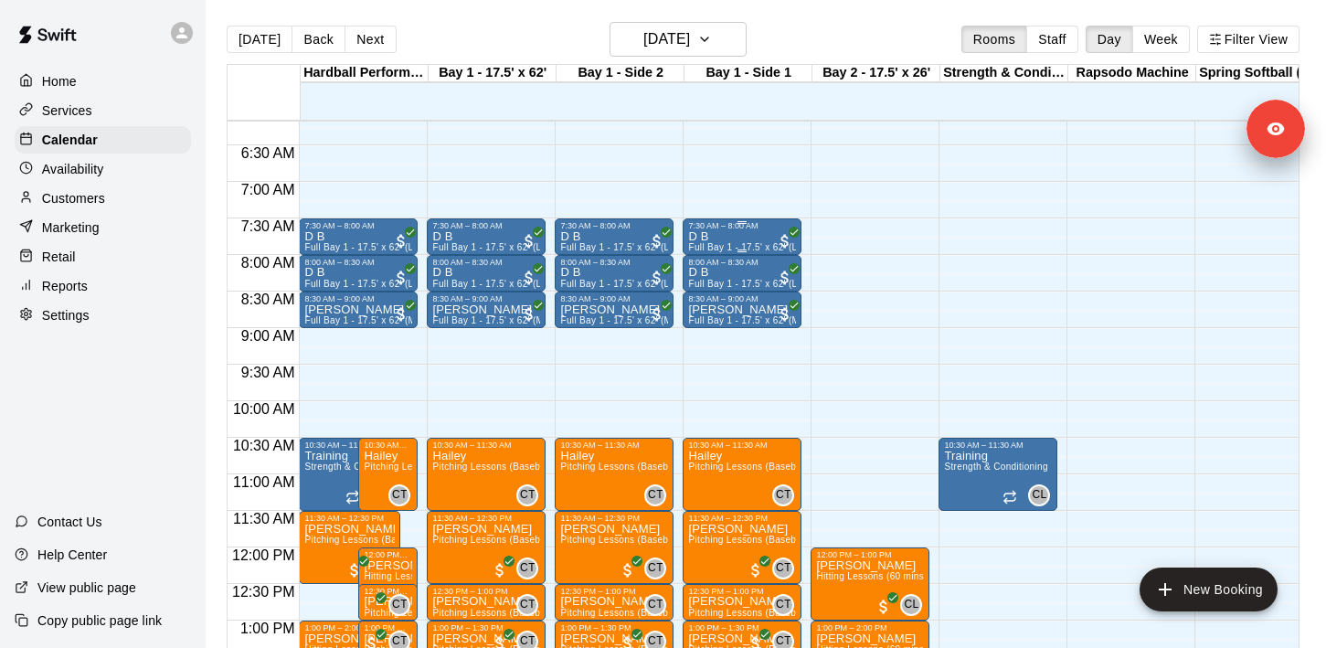
click at [736, 235] on div "D B Full Bay 1 - 17.5' x 62' (Live Only)" at bounding box center [742, 554] width 108 height 648
click at [701, 241] on icon "edit" at bounding box center [707, 250] width 22 height 22
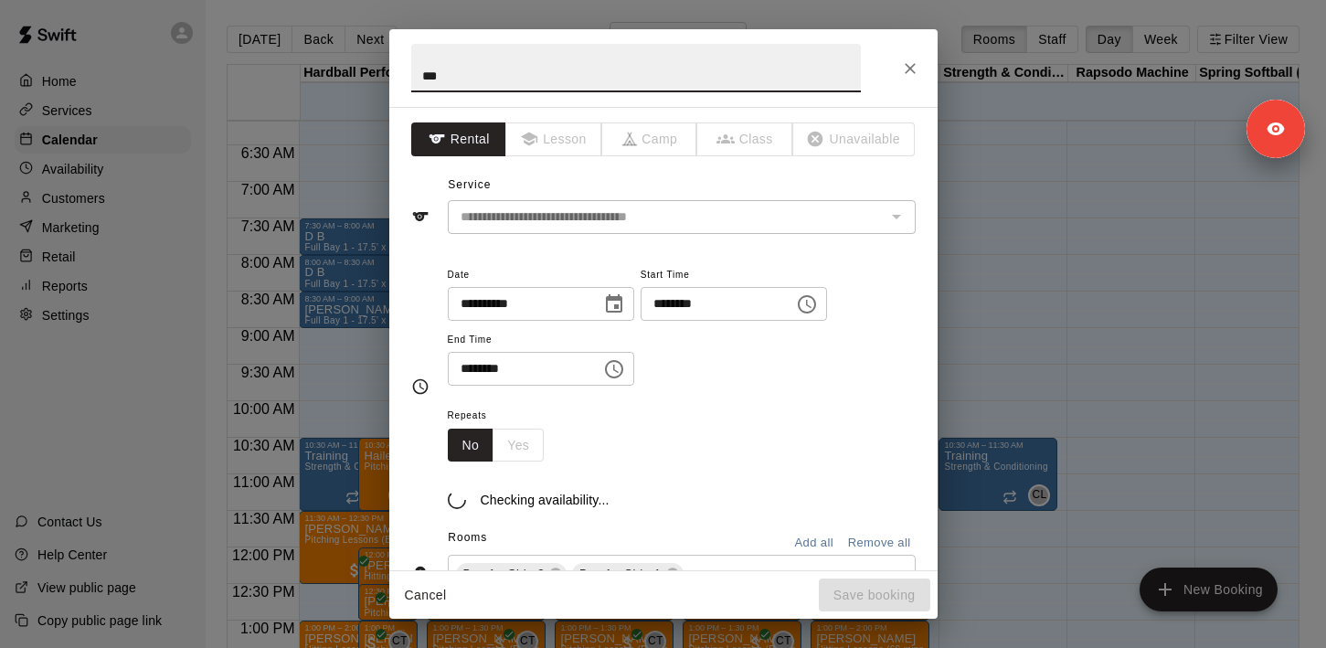
scroll to position [512, 0]
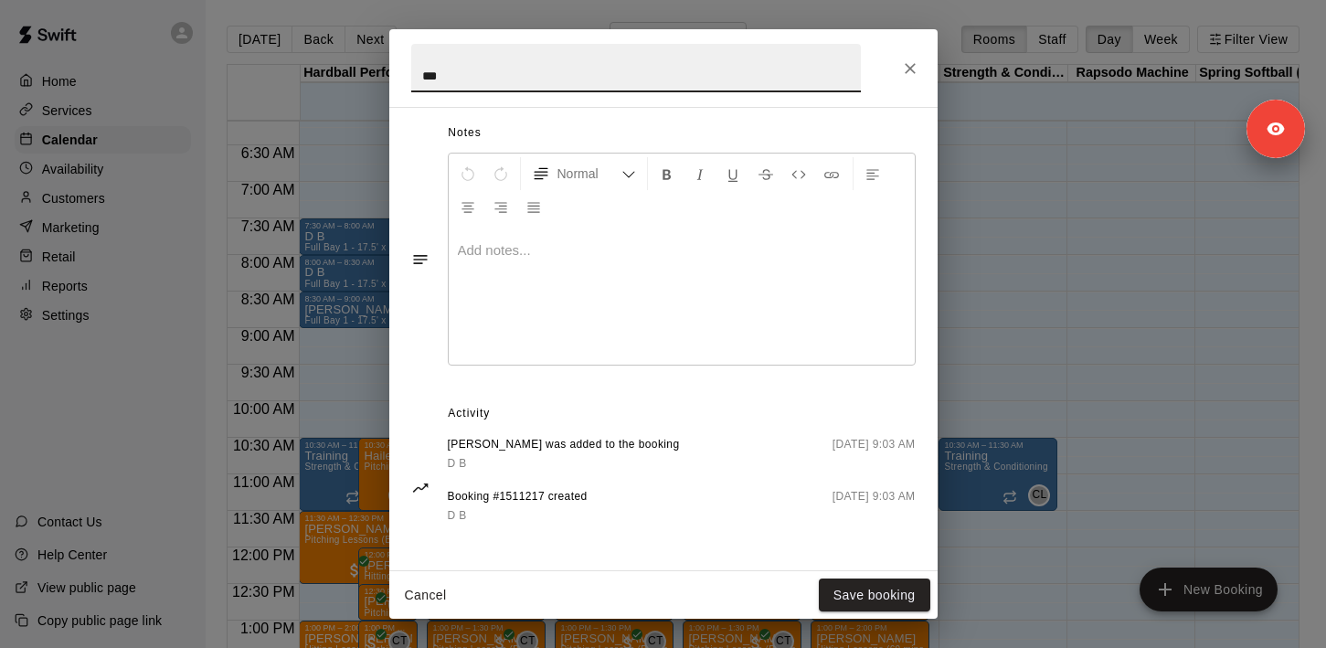
click at [909, 69] on icon "Close" at bounding box center [910, 68] width 11 height 11
